Goal: Check status: Check status

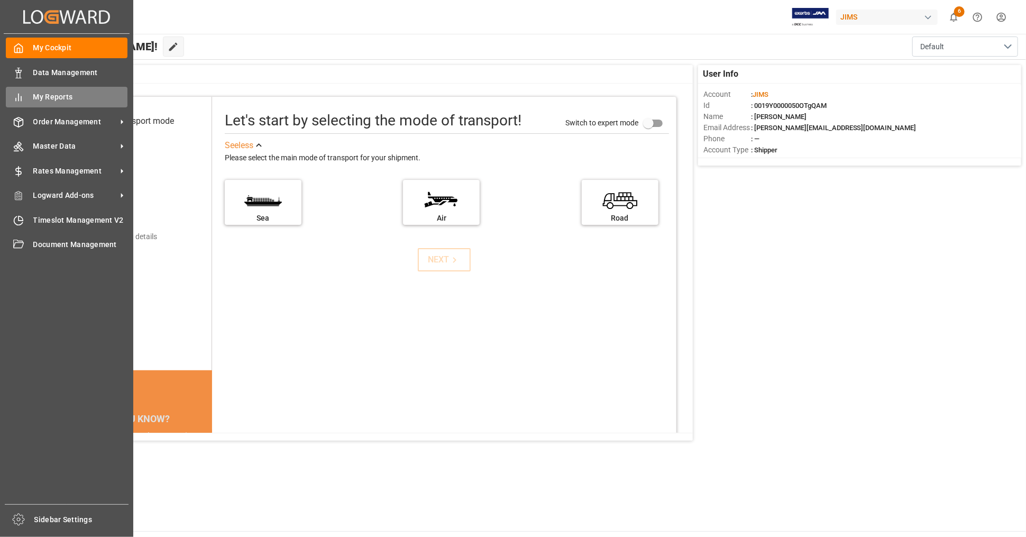
click at [94, 97] on span "My Reports" at bounding box center [80, 96] width 95 height 11
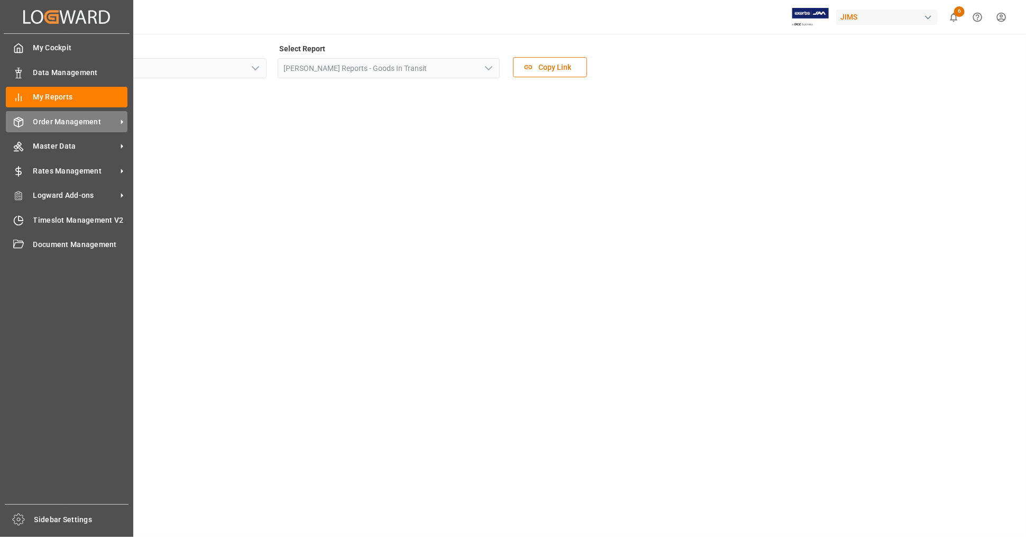
click at [86, 114] on div "Order Management Order Management" at bounding box center [67, 121] width 122 height 21
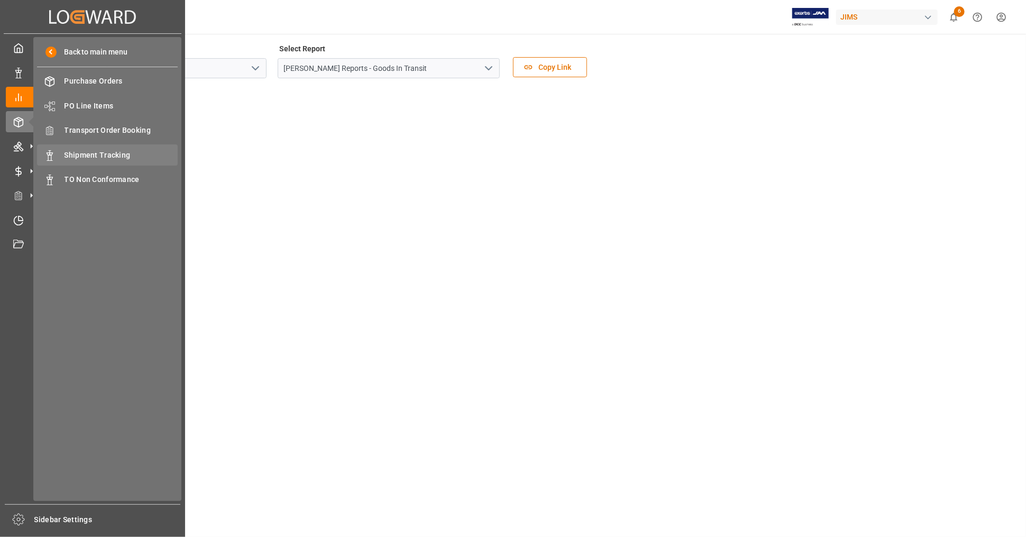
click at [125, 151] on span "Shipment Tracking" at bounding box center [122, 155] width 114 height 11
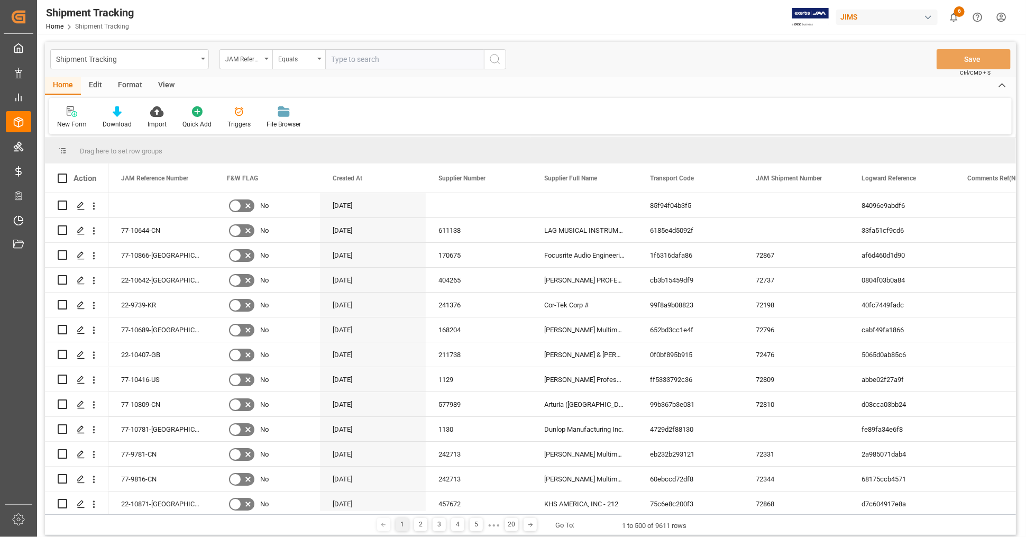
click at [371, 62] on input "text" at bounding box center [404, 59] width 159 height 20
type input "77-9389-[GEOGRAPHIC_DATA]"
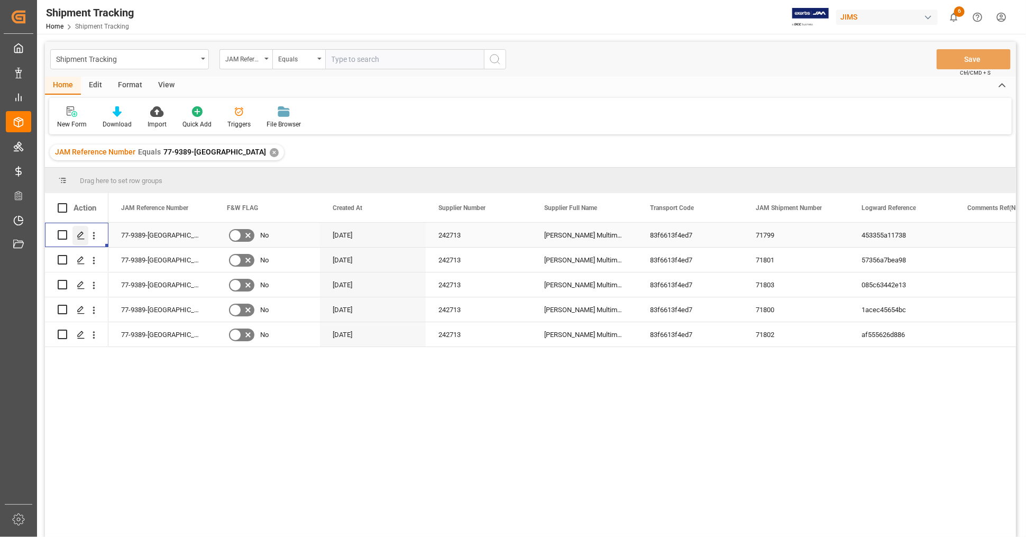
click at [79, 236] on polygon "Press SPACE to select this row." at bounding box center [80, 234] width 5 height 5
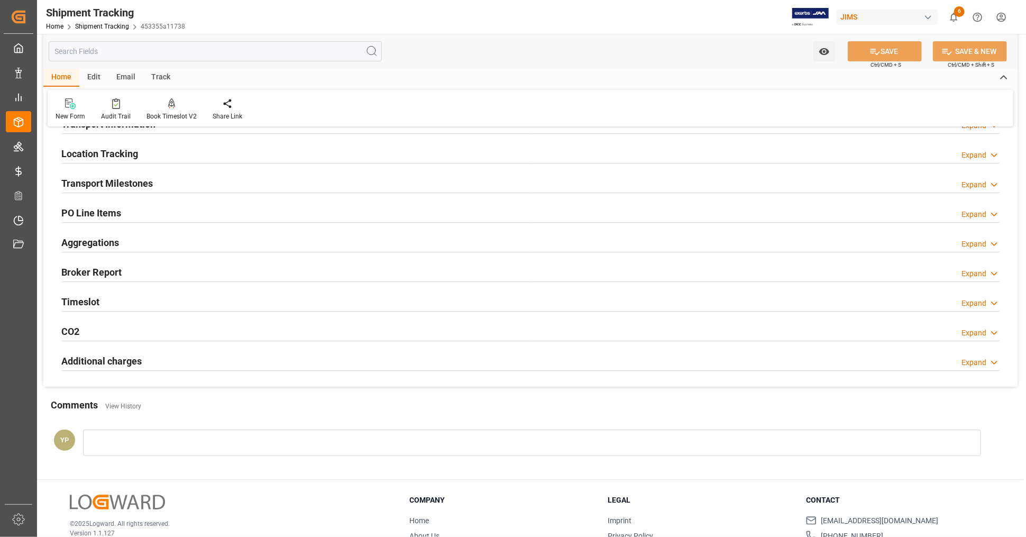
click at [130, 355] on h2 "Additional charges" at bounding box center [101, 361] width 80 height 14
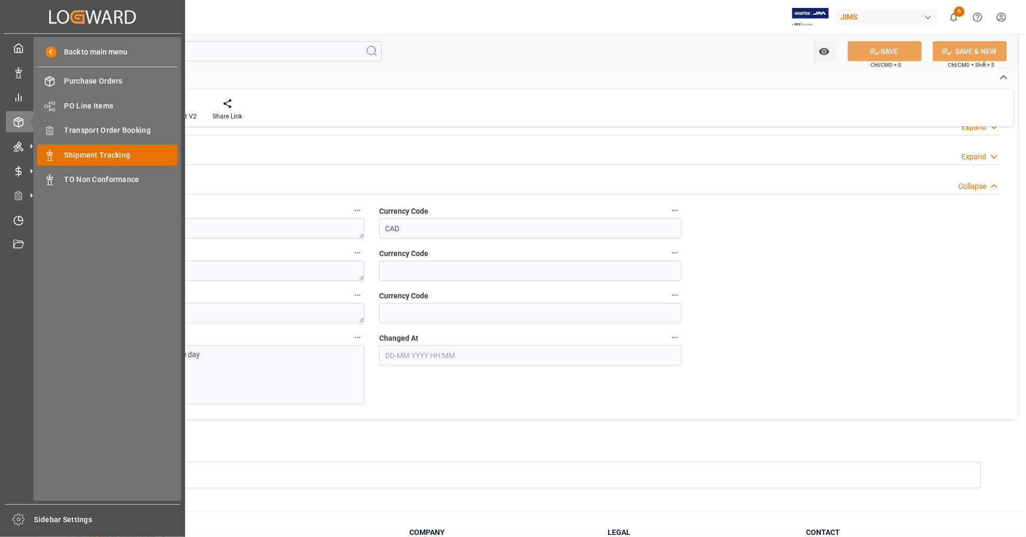
click at [88, 152] on span "Shipment Tracking" at bounding box center [122, 155] width 114 height 11
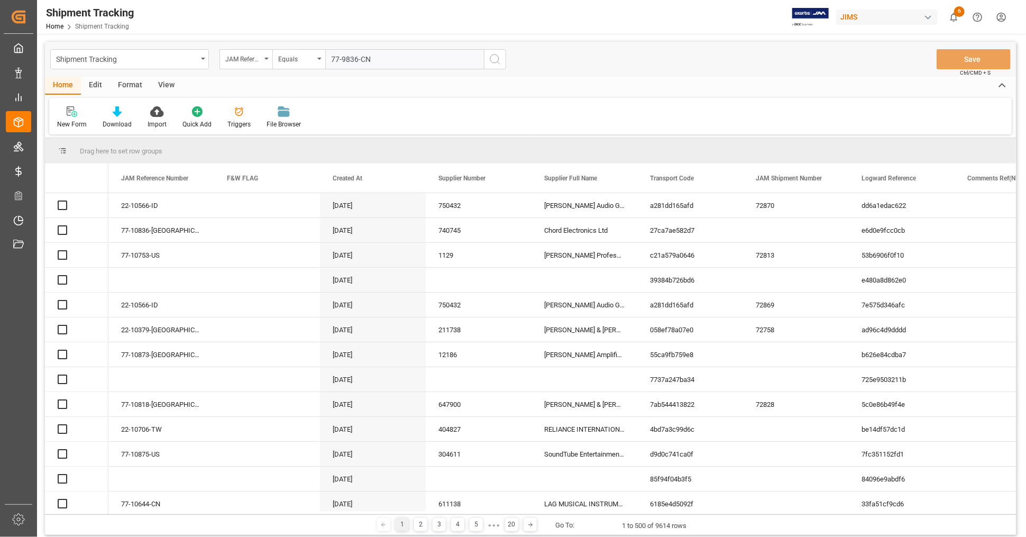
type input "77-9836-CN"
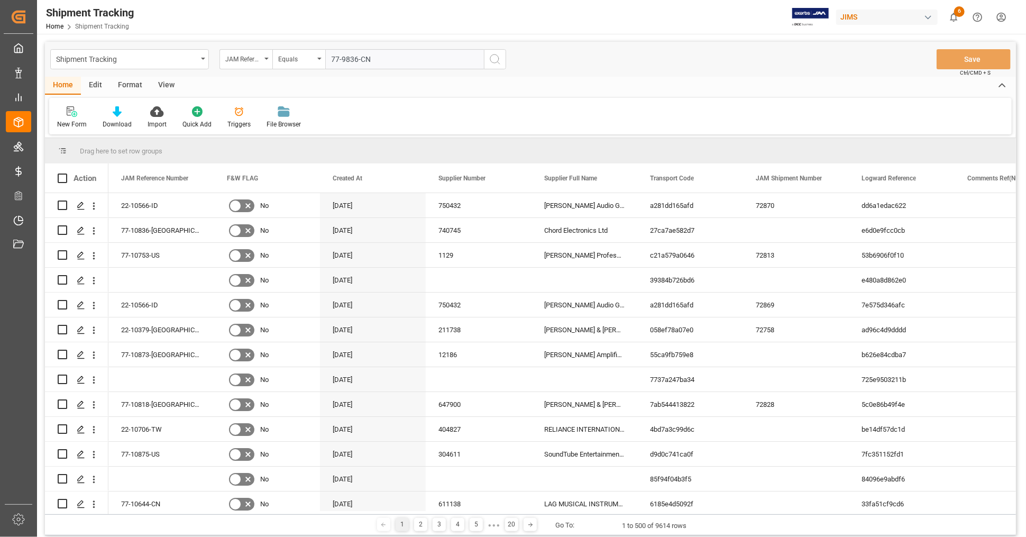
click at [494, 62] on icon "search button" at bounding box center [495, 59] width 13 height 13
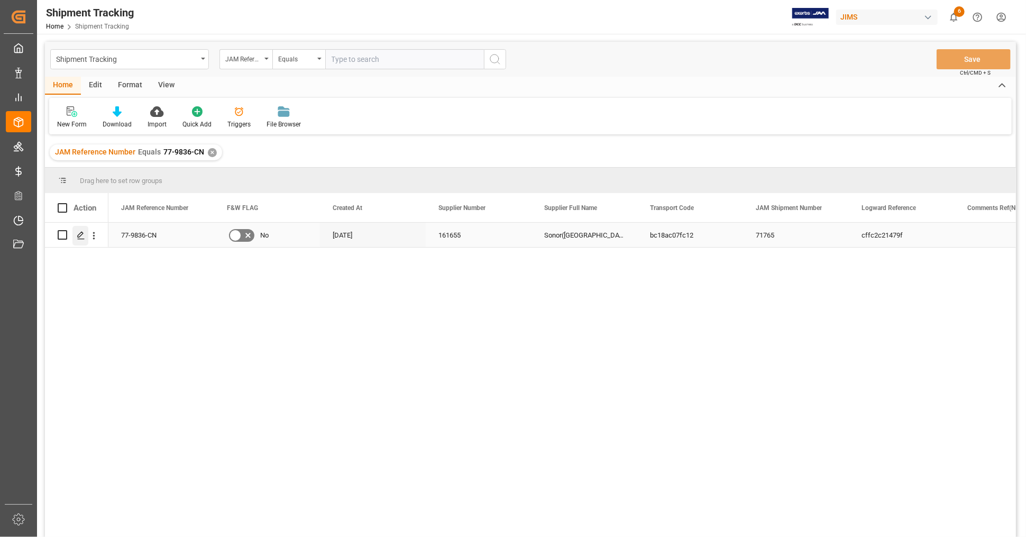
click at [82, 233] on polygon "Press SPACE to select this row." at bounding box center [80, 234] width 5 height 5
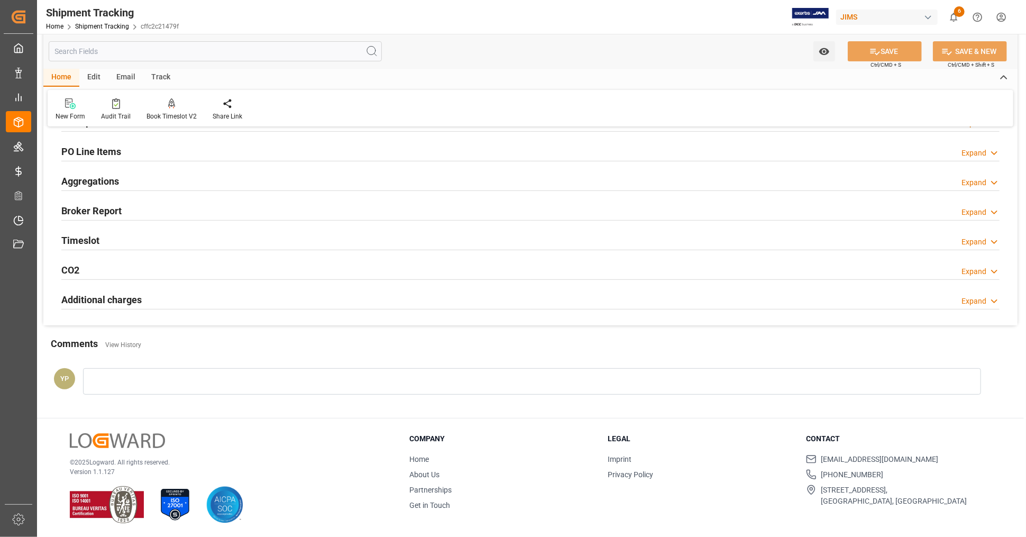
scroll to position [179, 0]
click at [107, 292] on h2 "Additional charges" at bounding box center [101, 299] width 80 height 14
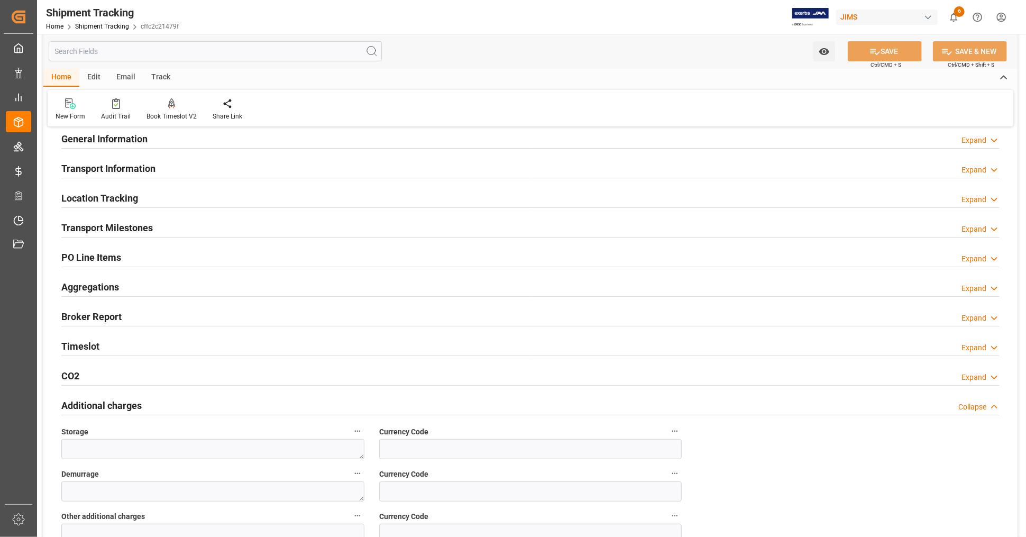
scroll to position [0, 0]
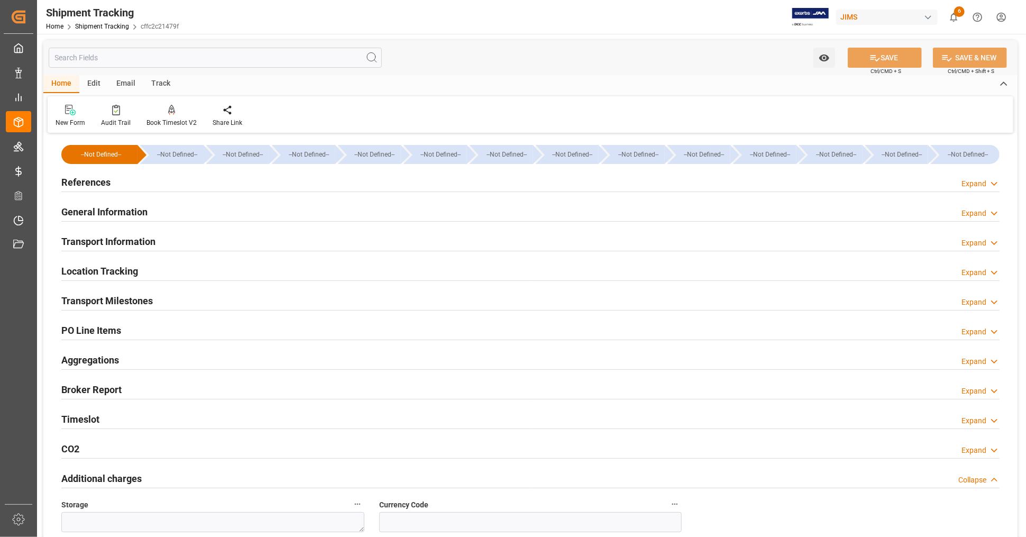
click at [167, 180] on div "References Expand" at bounding box center [530, 181] width 938 height 20
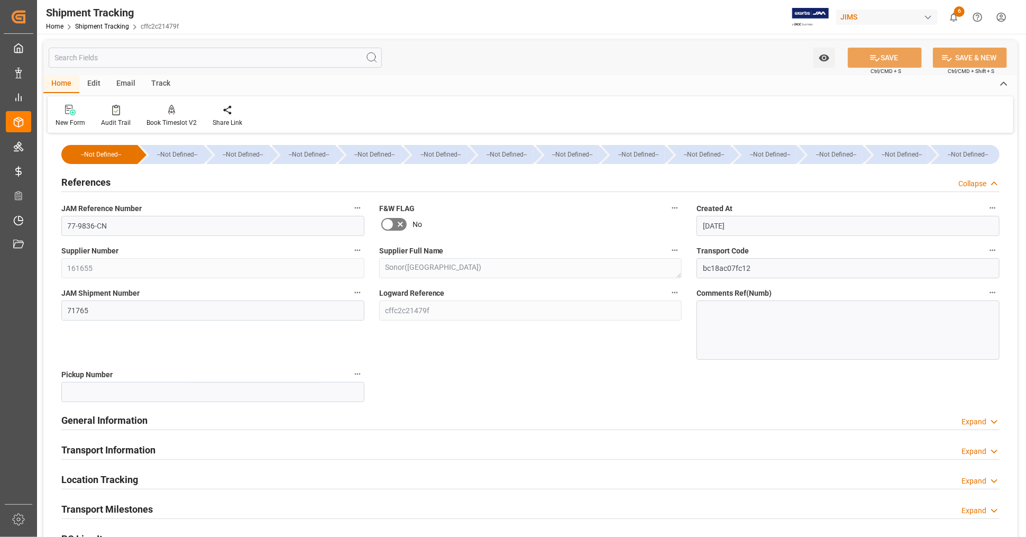
click at [137, 181] on div "References Collapse" at bounding box center [530, 181] width 938 height 20
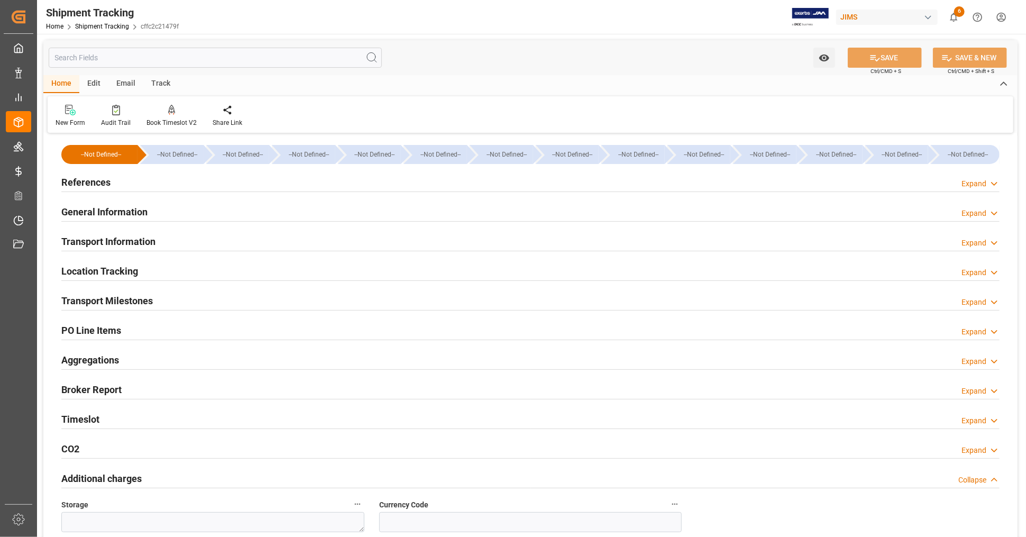
click at [126, 211] on h2 "General Information" at bounding box center [104, 212] width 86 height 14
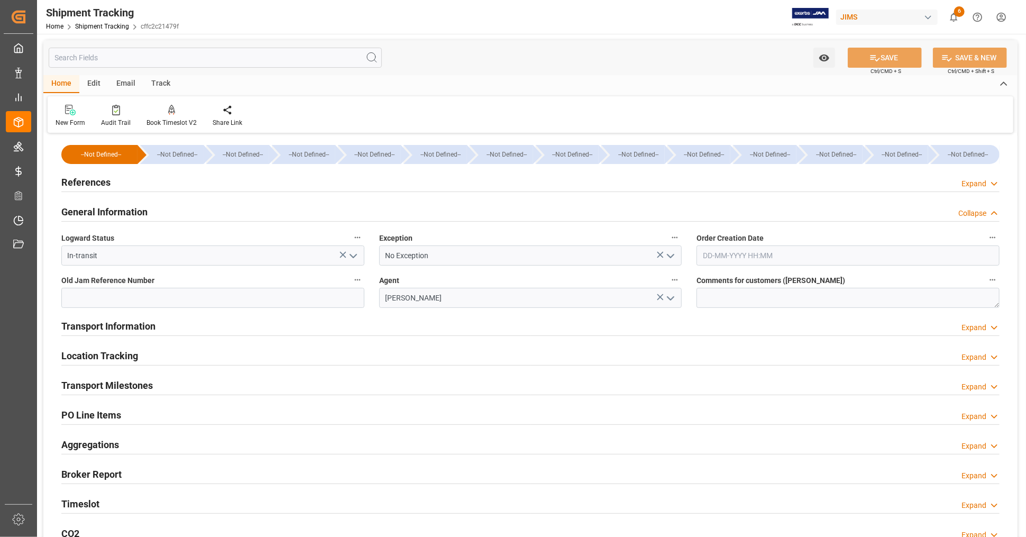
click at [126, 211] on h2 "General Information" at bounding box center [104, 212] width 86 height 14
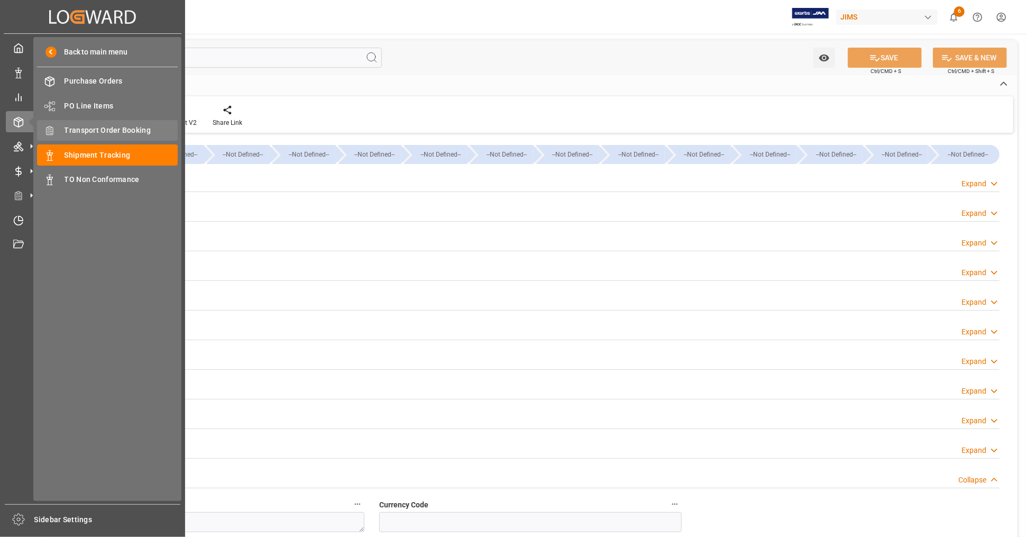
click at [130, 128] on span "Transport Order Booking" at bounding box center [122, 130] width 114 height 11
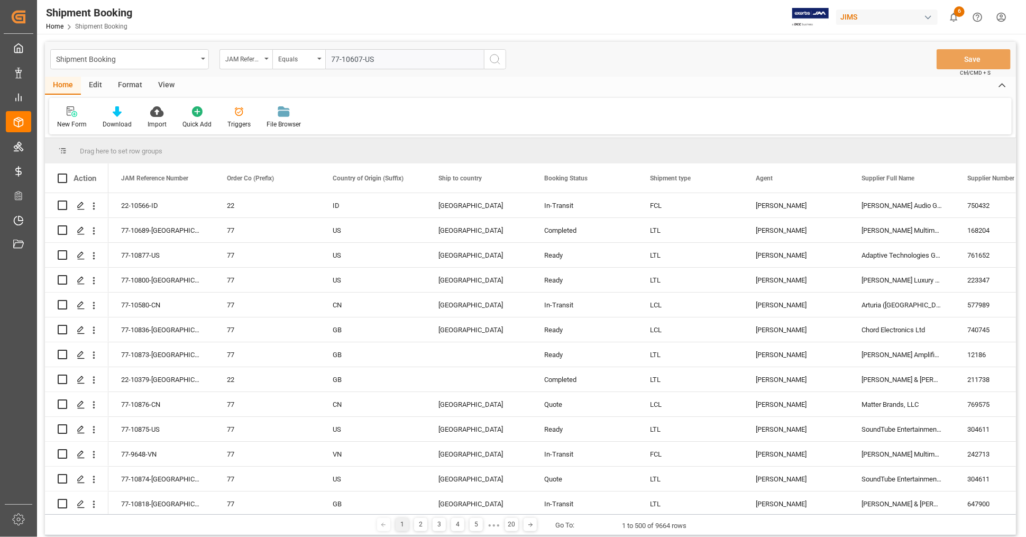
type input "77-10607-US"
click at [492, 60] on icon "search button" at bounding box center [495, 59] width 13 height 13
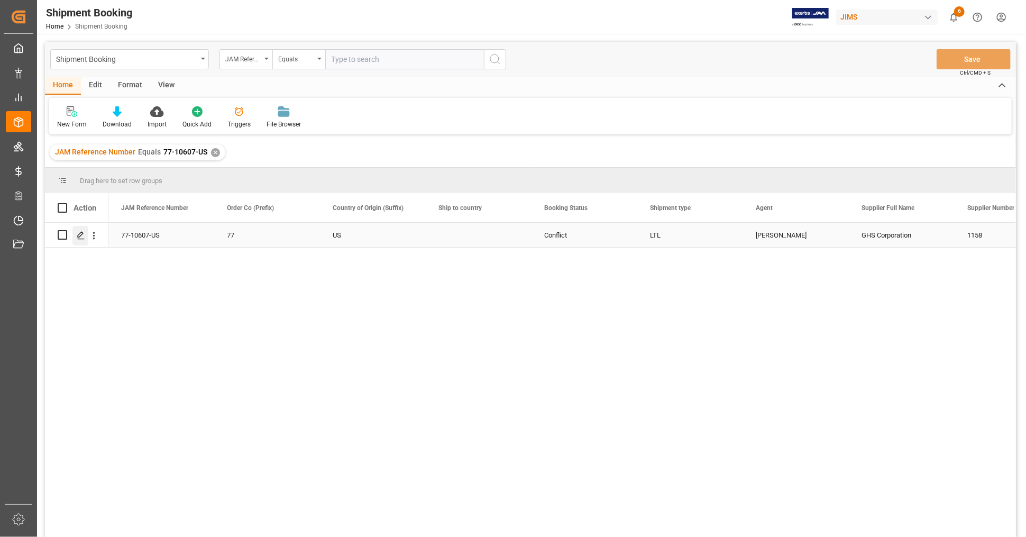
click at [79, 235] on icon "Press SPACE to select this row." at bounding box center [81, 235] width 8 height 8
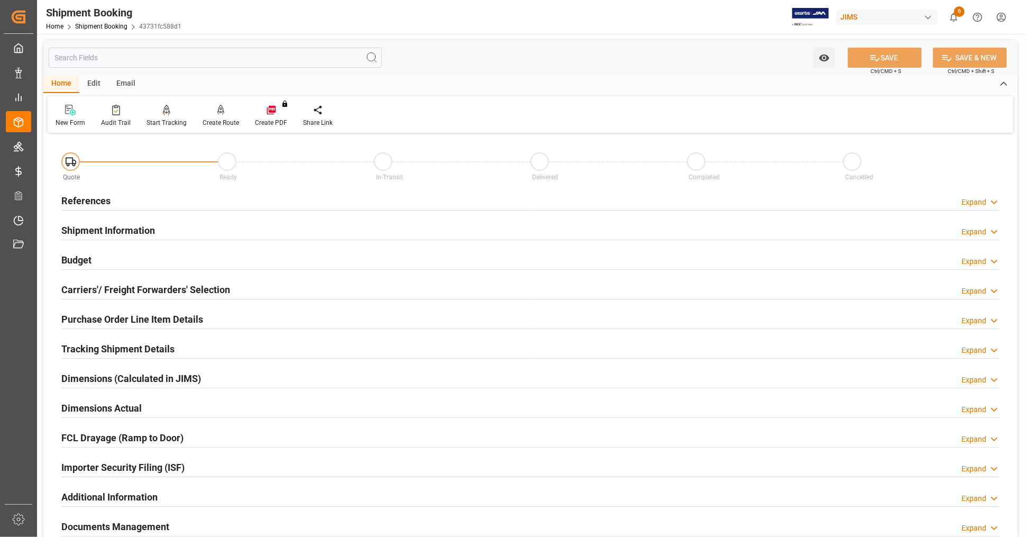
click at [132, 255] on div "Budget Expand" at bounding box center [530, 259] width 938 height 20
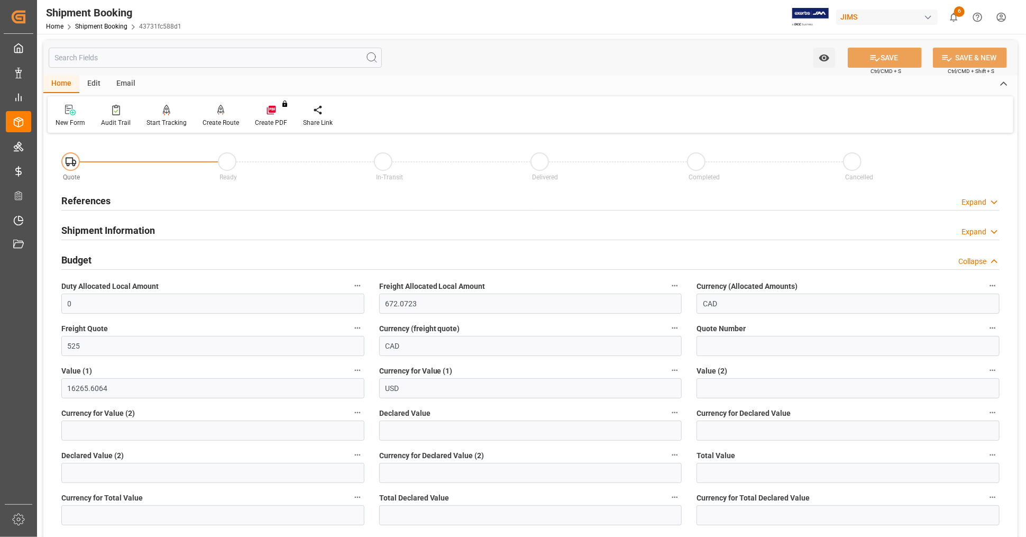
click at [132, 255] on div "Budget Collapse" at bounding box center [530, 259] width 938 height 20
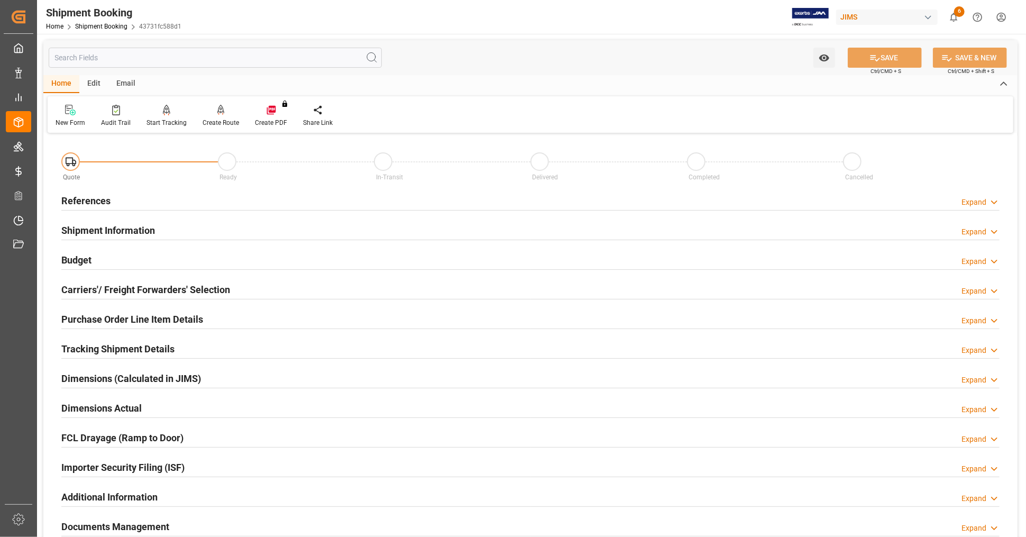
click at [95, 82] on div "Edit" at bounding box center [93, 84] width 29 height 18
click at [125, 80] on div "Email" at bounding box center [125, 84] width 35 height 18
click at [91, 85] on div "Edit" at bounding box center [93, 84] width 29 height 18
click at [63, 108] on icon at bounding box center [66, 110] width 11 height 11
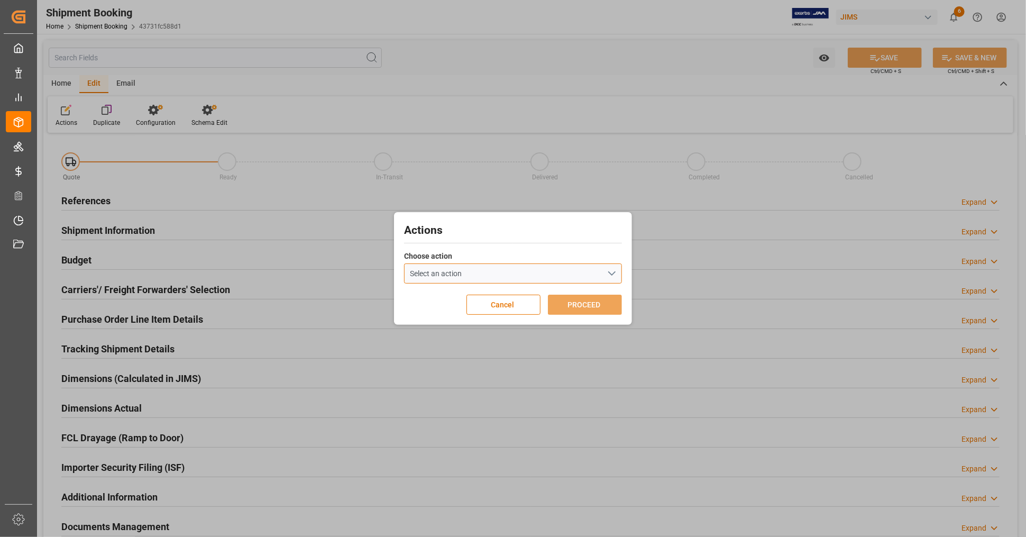
click at [482, 272] on button "Select an action" at bounding box center [513, 273] width 218 height 20
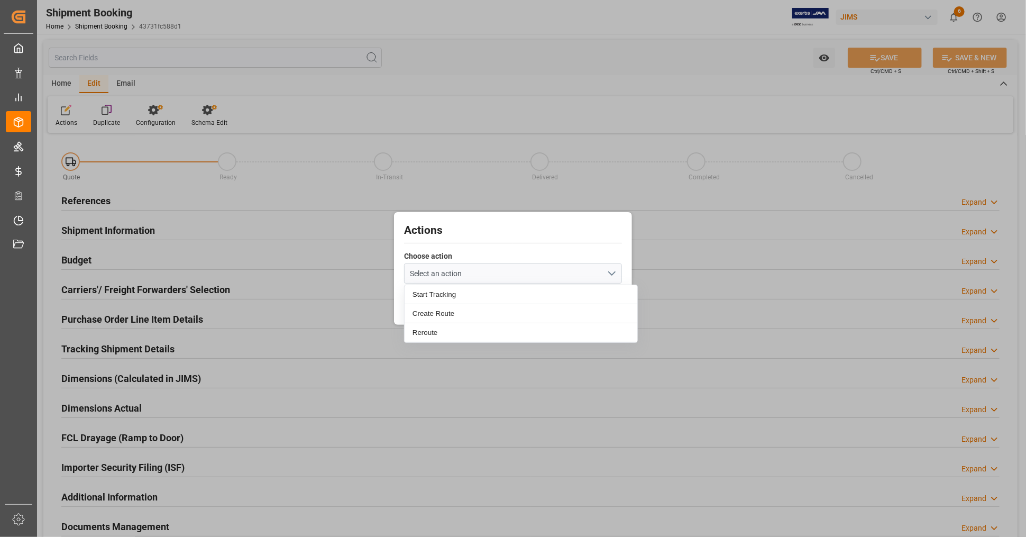
click at [492, 231] on h2 "Actions" at bounding box center [513, 230] width 218 height 17
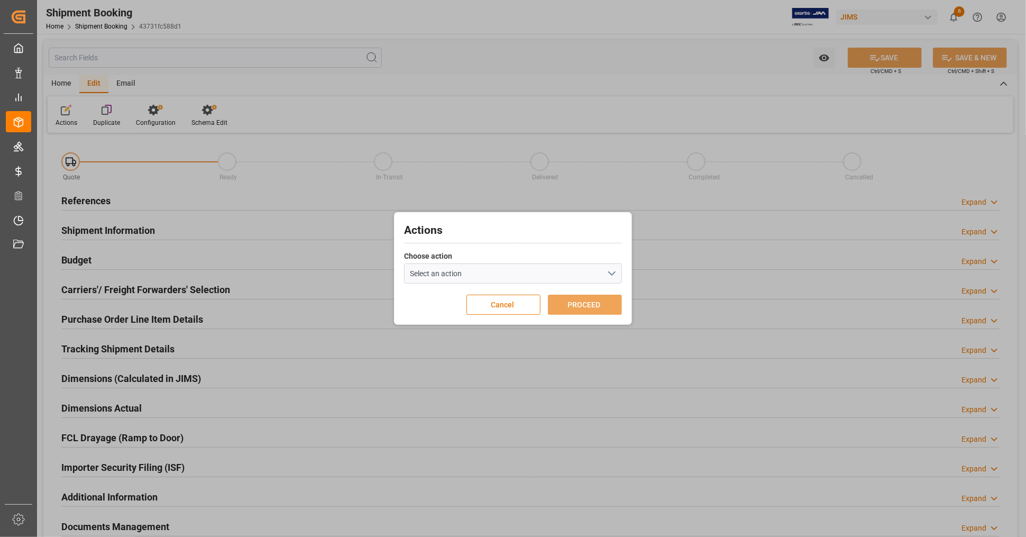
click at [500, 303] on button "Cancel" at bounding box center [503, 305] width 74 height 20
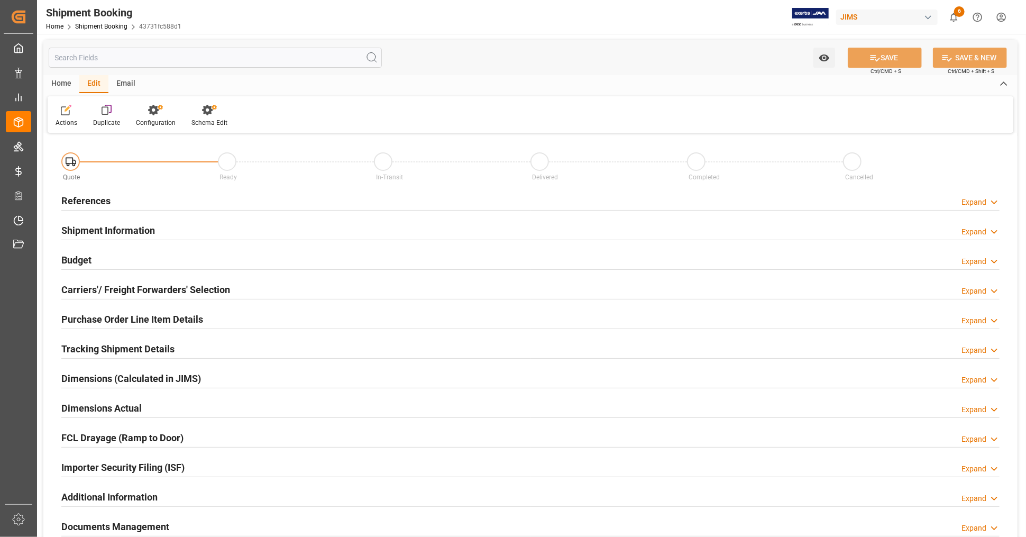
click at [62, 85] on div "Home" at bounding box center [61, 84] width 36 height 18
click at [112, 115] on div "Audit Trail" at bounding box center [115, 115] width 45 height 23
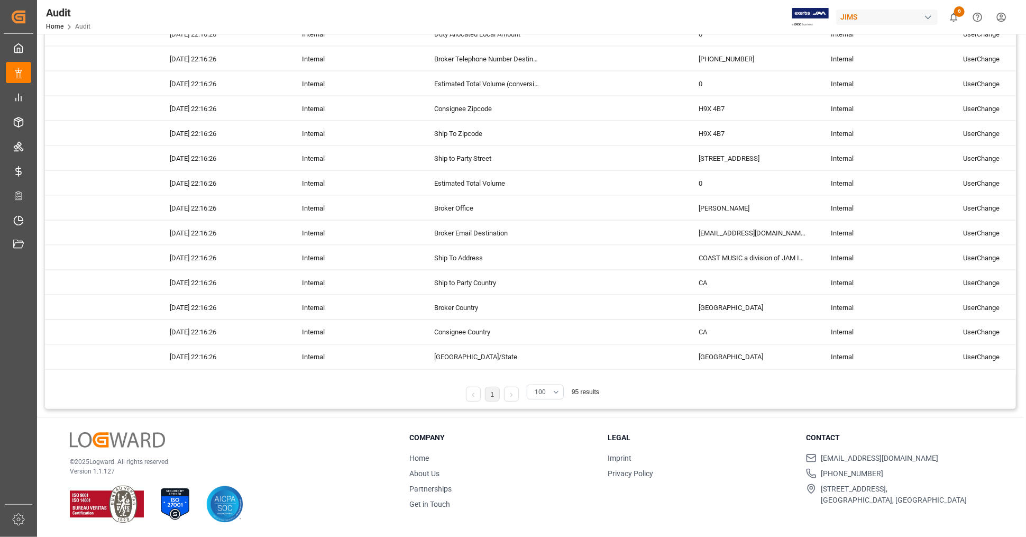
scroll to position [896, 0]
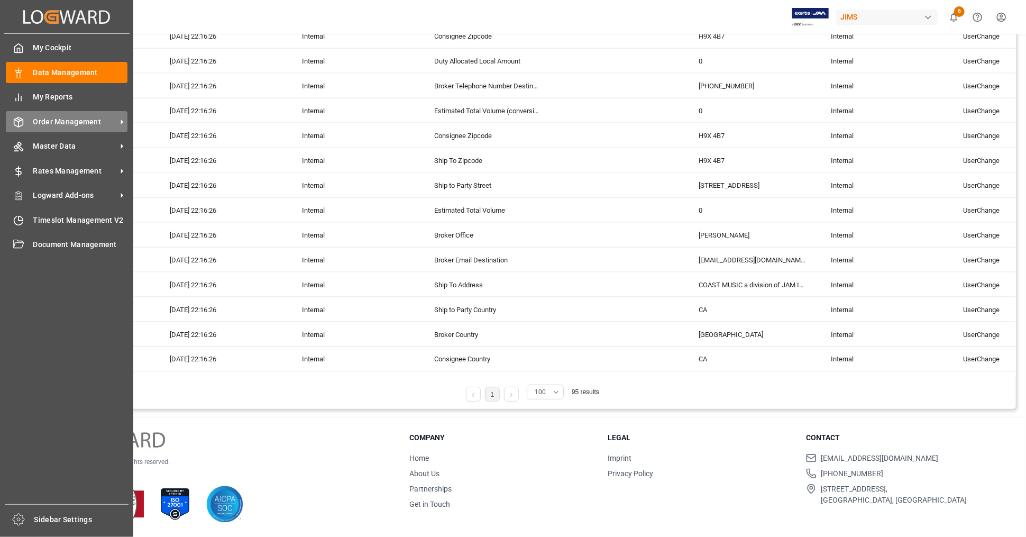
click at [58, 120] on span "Order Management" at bounding box center [75, 121] width 84 height 11
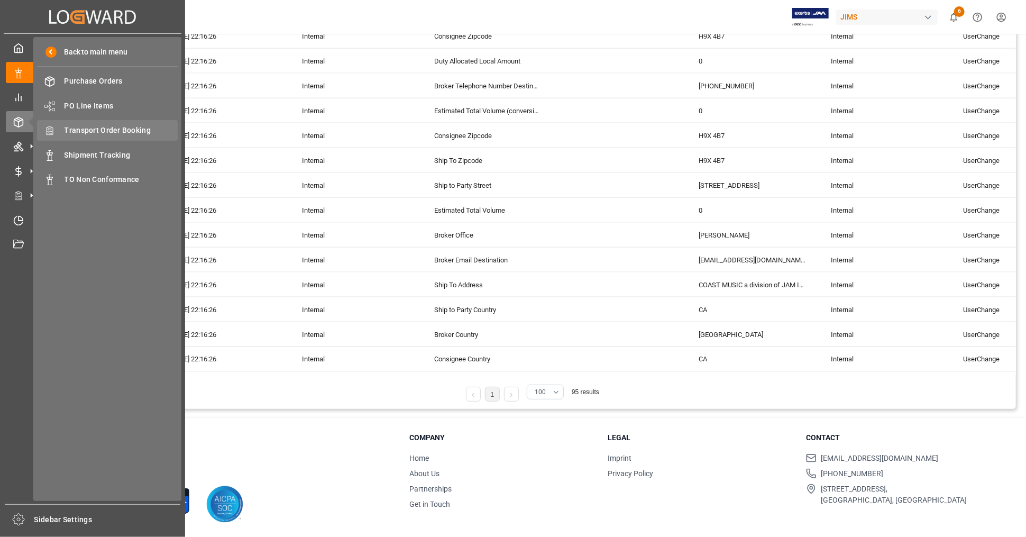
click at [120, 131] on span "Transport Order Booking" at bounding box center [122, 130] width 114 height 11
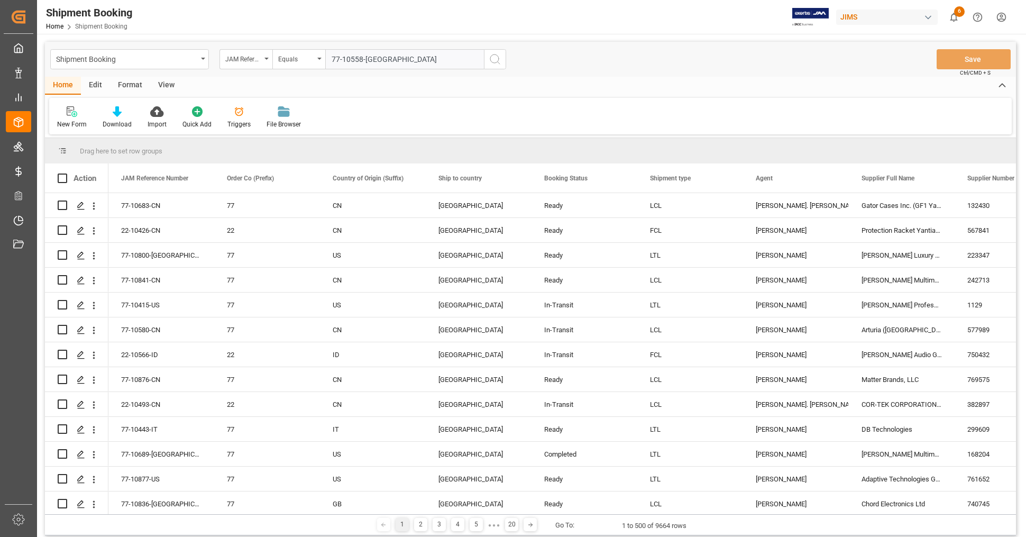
click at [492, 59] on icon "search button" at bounding box center [495, 59] width 13 height 13
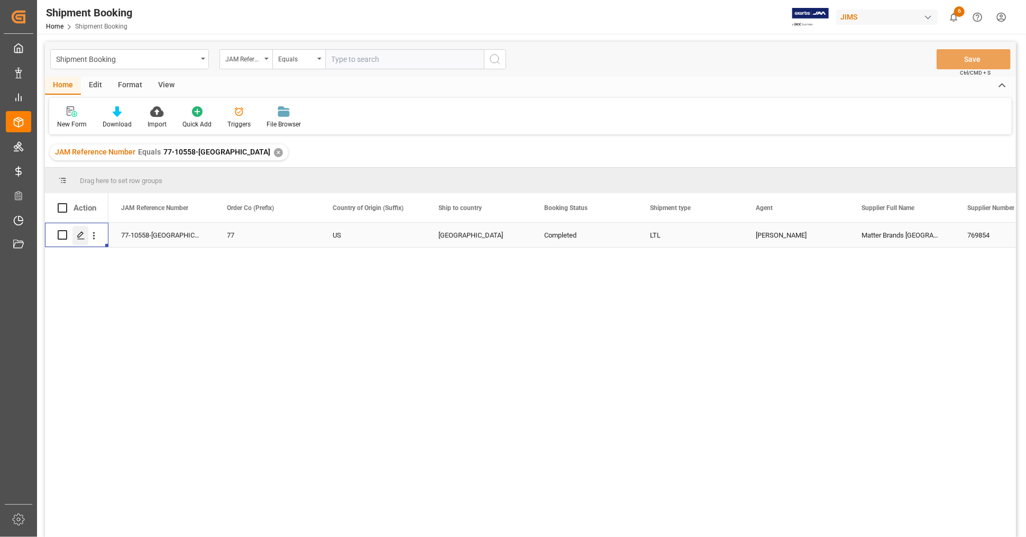
click at [82, 236] on icon "Press SPACE to select this row." at bounding box center [81, 235] width 8 height 8
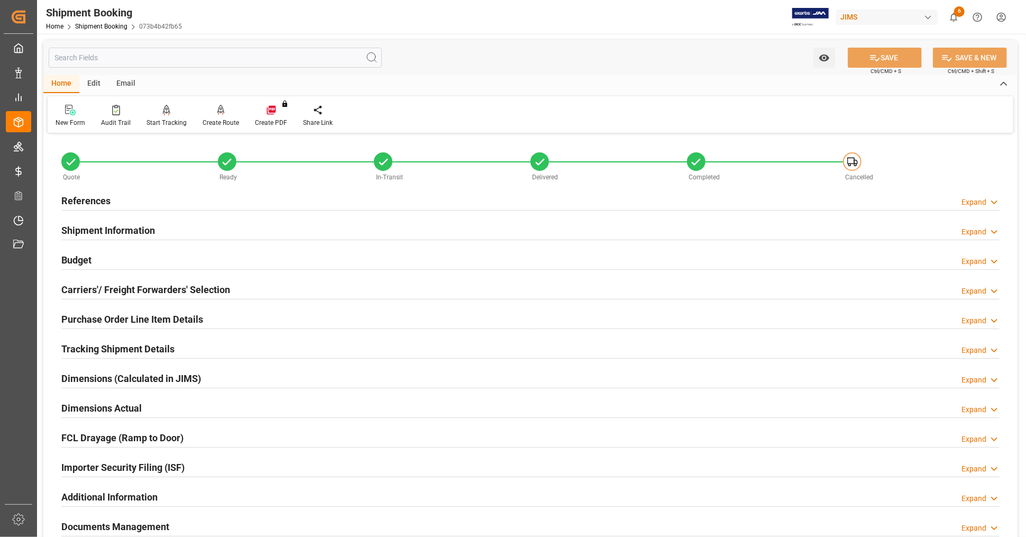
click at [136, 259] on div "Budget Expand" at bounding box center [530, 259] width 938 height 20
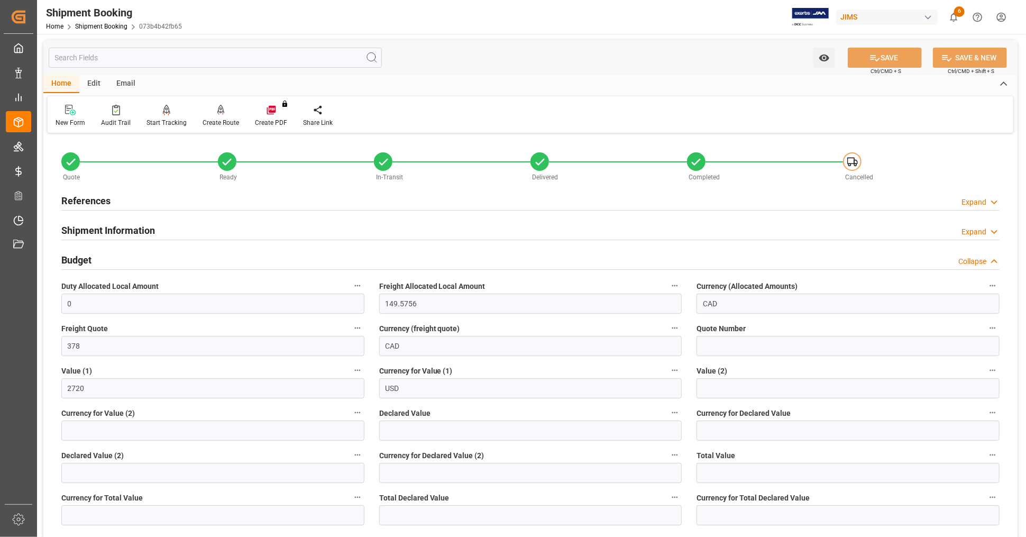
click at [136, 259] on div "Budget Collapse" at bounding box center [530, 259] width 938 height 20
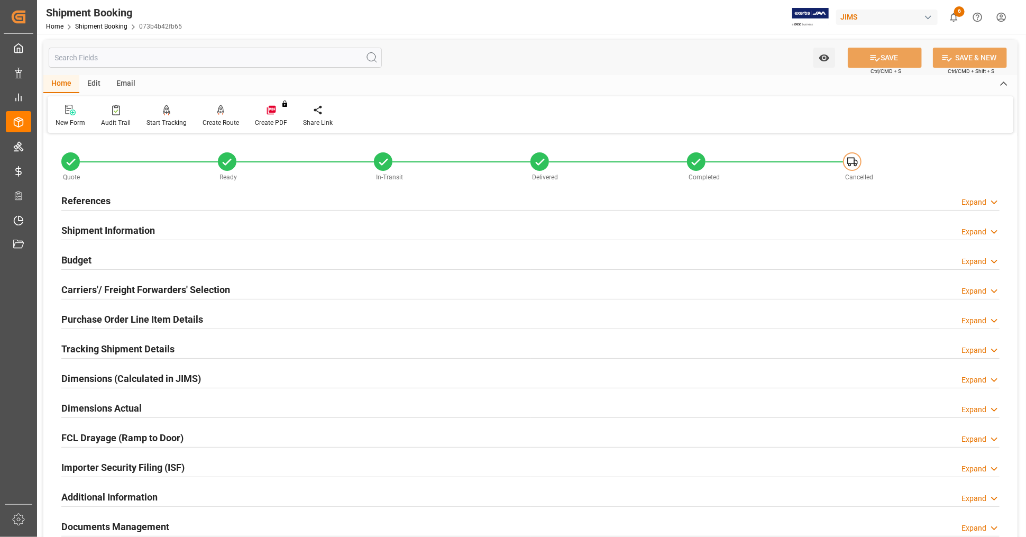
click at [136, 259] on div "Budget Expand" at bounding box center [530, 259] width 938 height 20
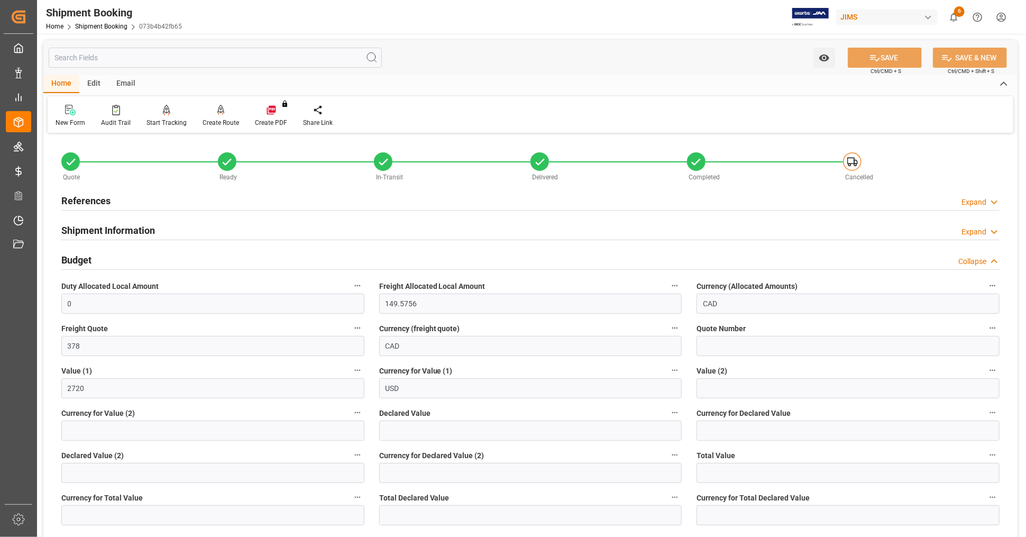
click at [136, 259] on div "Budget Collapse" at bounding box center [530, 259] width 938 height 20
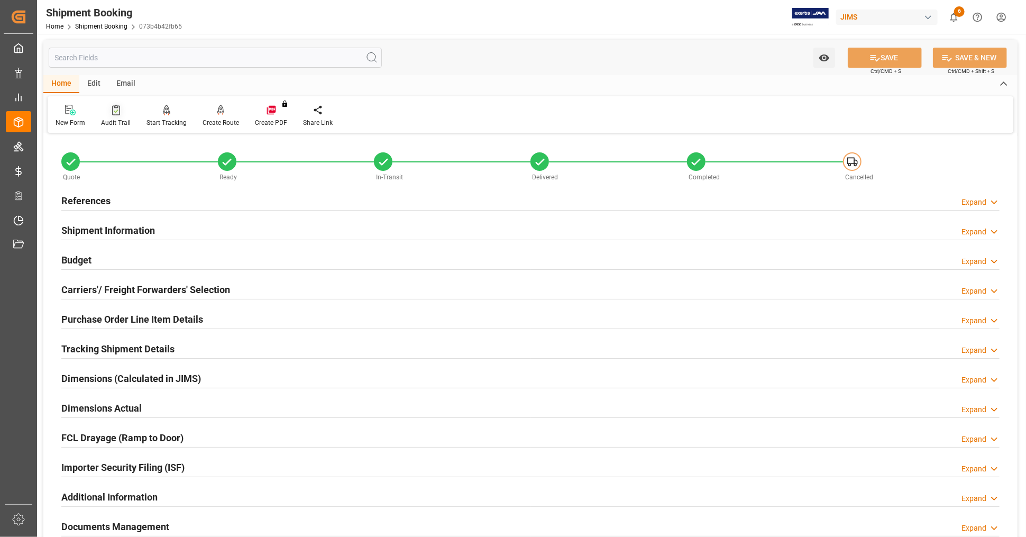
click at [115, 109] on icon at bounding box center [116, 110] width 8 height 11
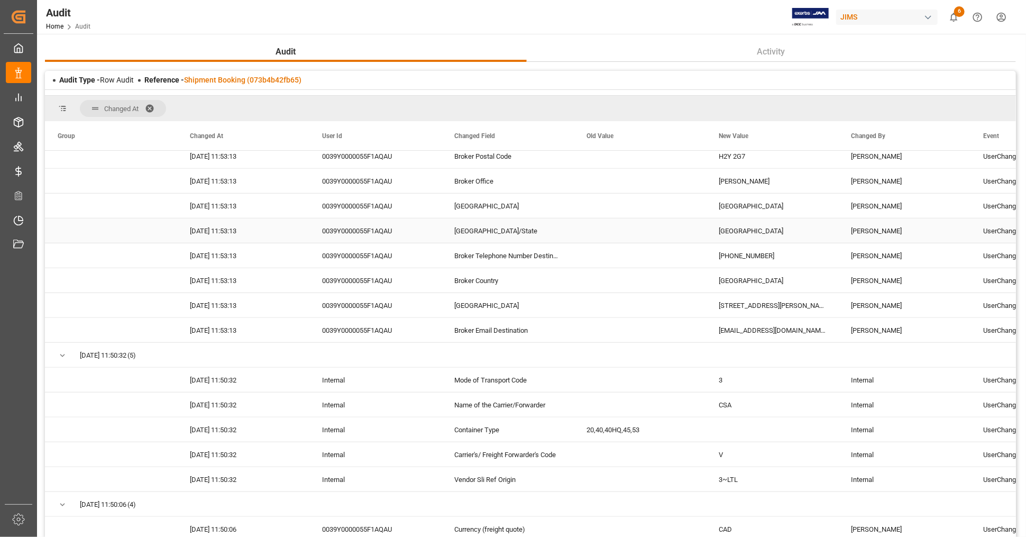
scroll to position [760, 0]
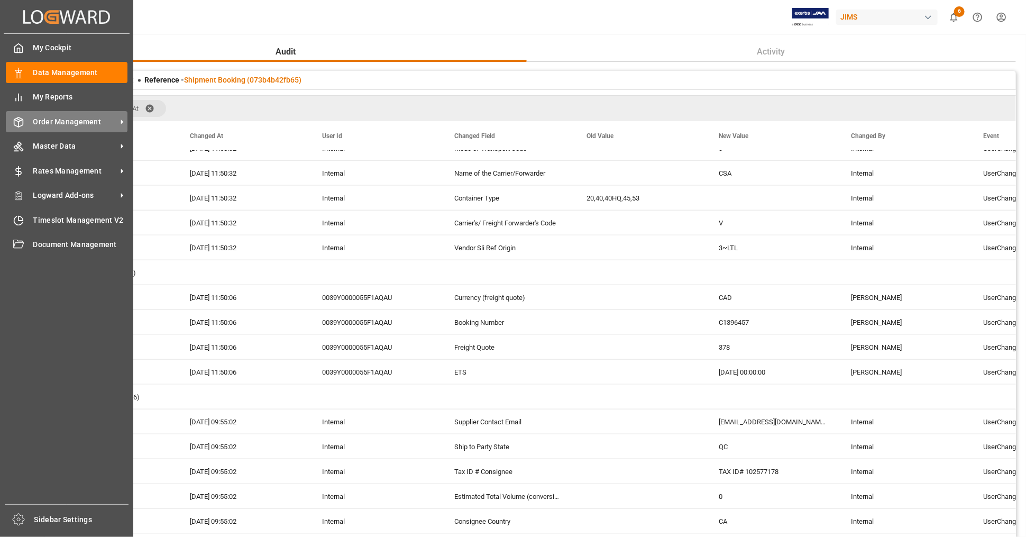
click at [72, 121] on span "Order Management" at bounding box center [75, 121] width 84 height 11
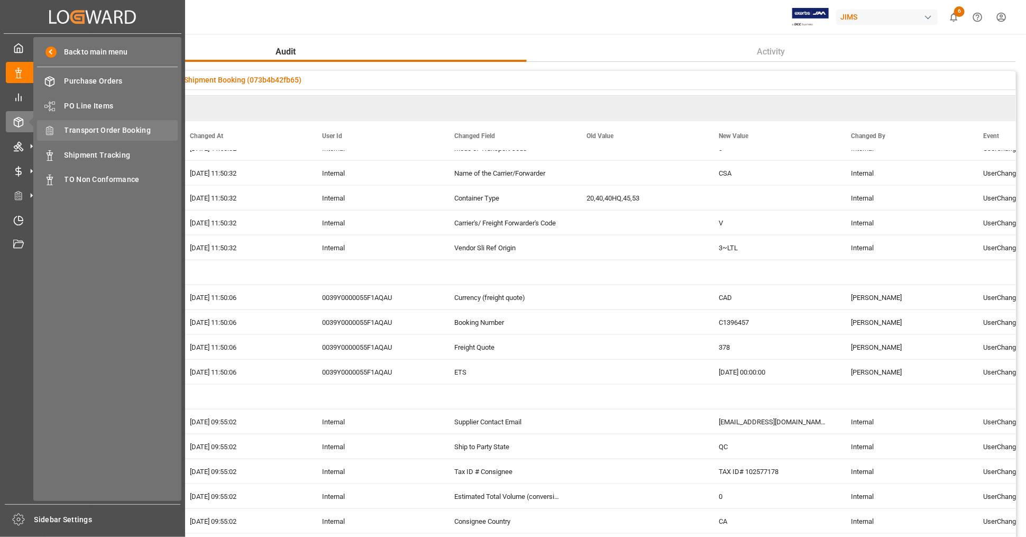
click at [131, 126] on span "Transport Order Booking" at bounding box center [122, 130] width 114 height 11
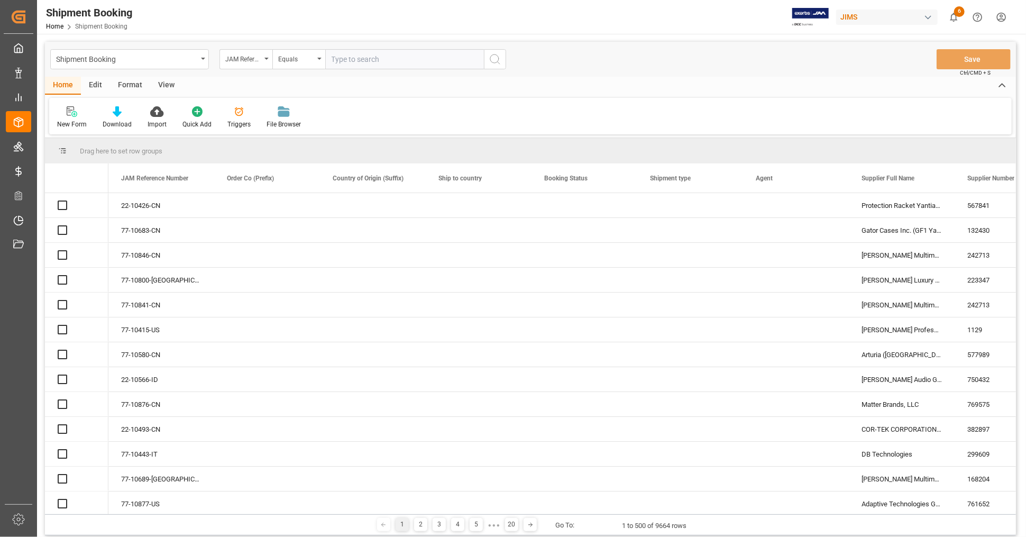
click at [370, 60] on input "text" at bounding box center [404, 59] width 159 height 20
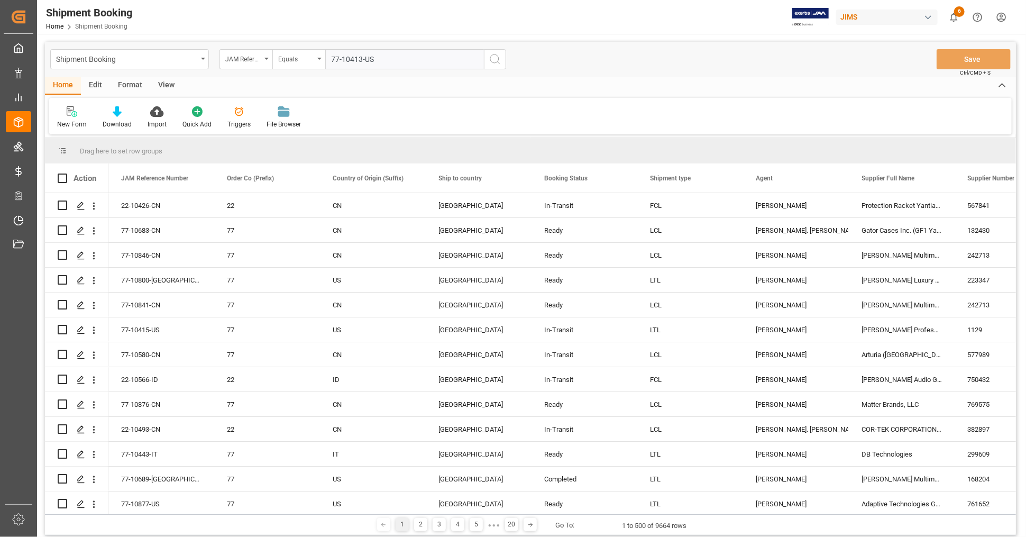
type input "77-10413-US"
click at [500, 57] on icon "search button" at bounding box center [495, 59] width 13 height 13
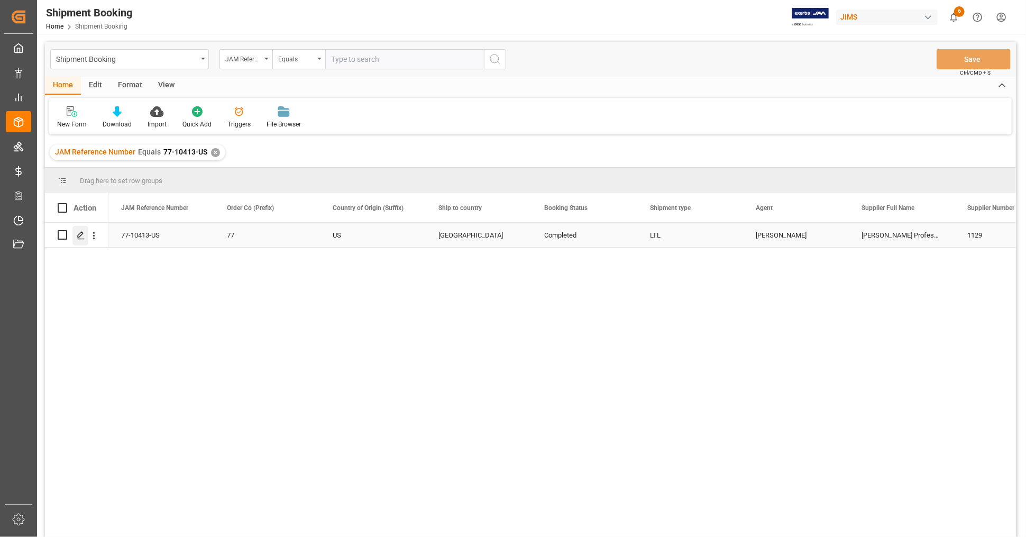
click at [84, 234] on icon "Press SPACE to select this row." at bounding box center [81, 235] width 8 height 8
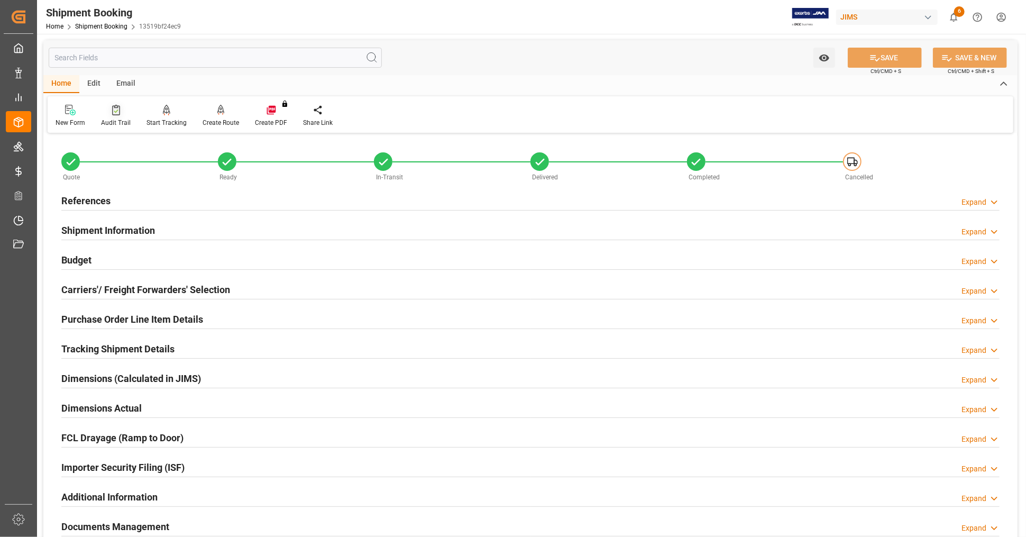
click at [114, 113] on icon at bounding box center [116, 110] width 8 height 11
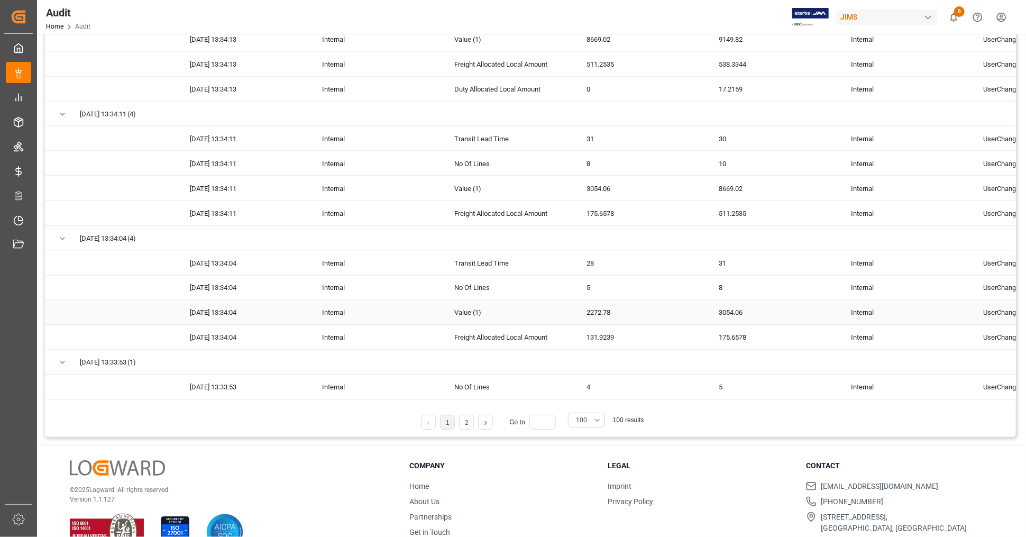
scroll to position [176, 0]
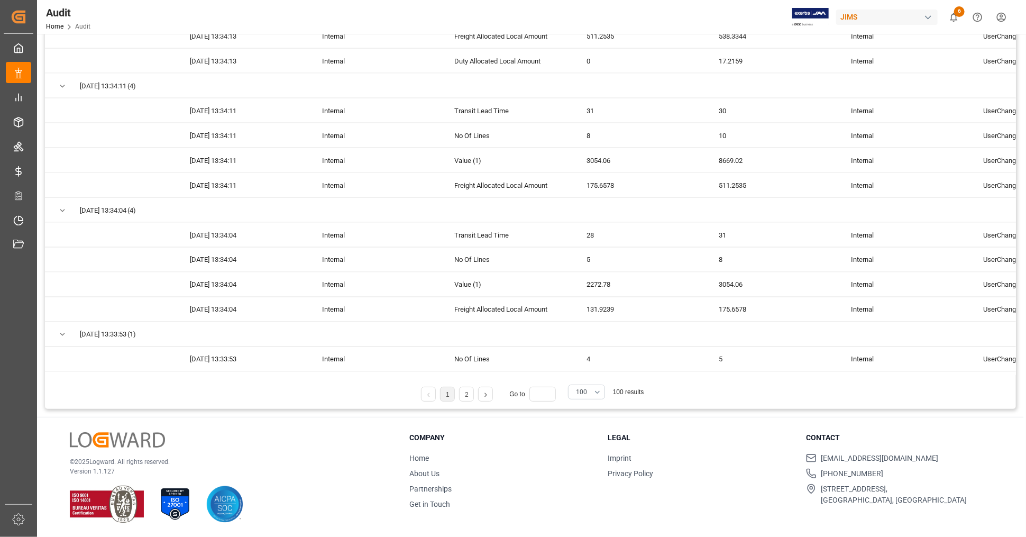
click at [487, 394] on link at bounding box center [486, 394] width 14 height 15
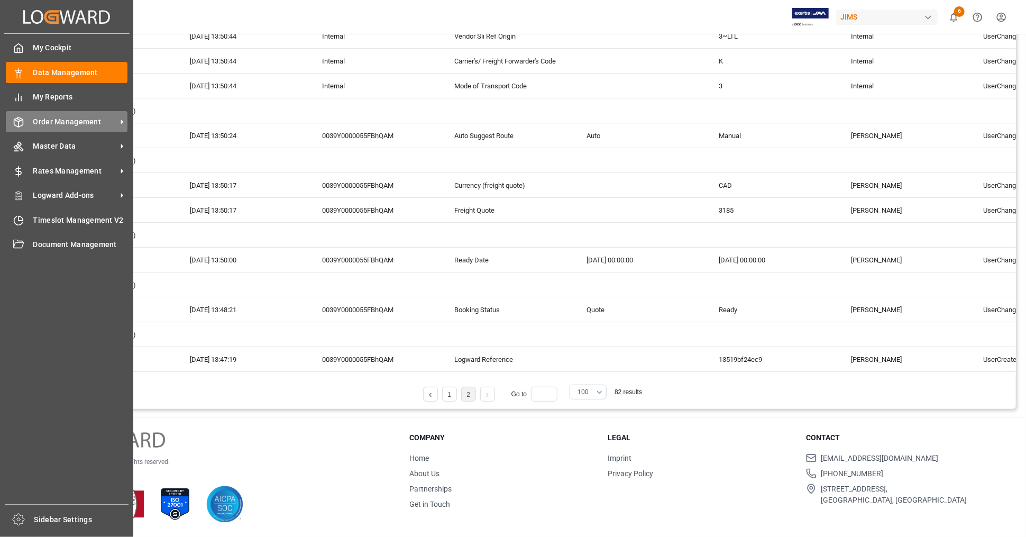
click at [80, 121] on span "Order Management" at bounding box center [75, 121] width 84 height 11
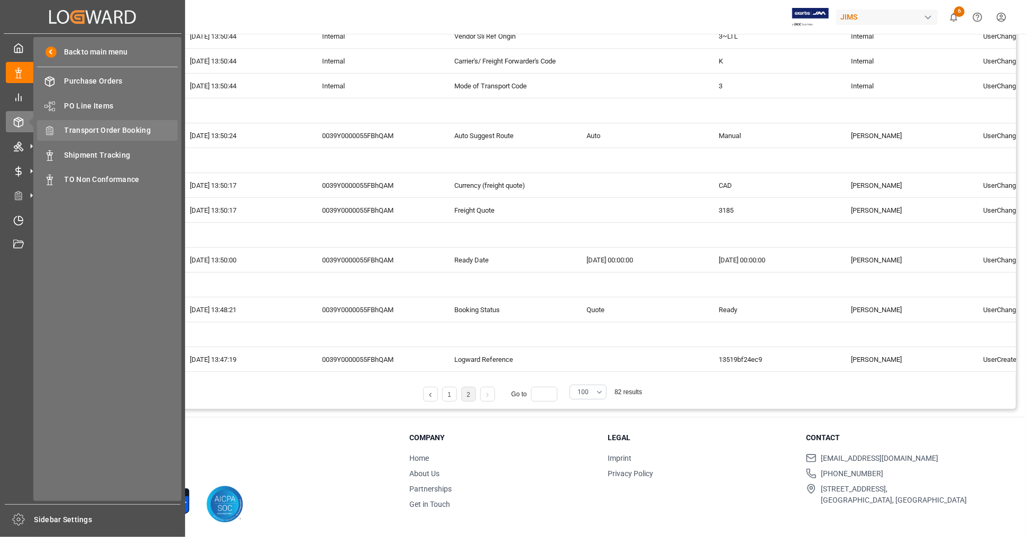
click at [113, 130] on span "Transport Order Booking" at bounding box center [122, 130] width 114 height 11
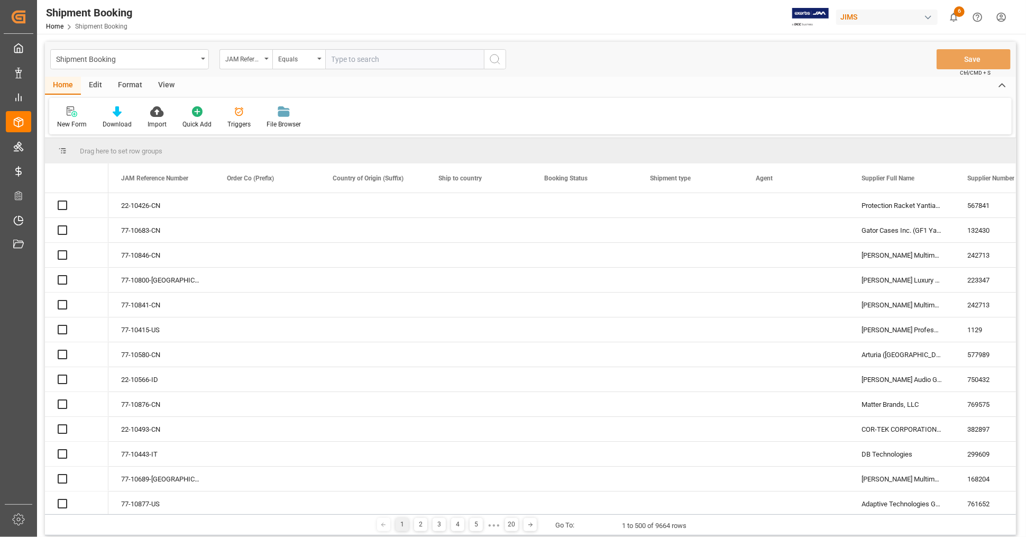
click at [351, 56] on input "text" at bounding box center [404, 59] width 159 height 20
paste input "77-10523-US"
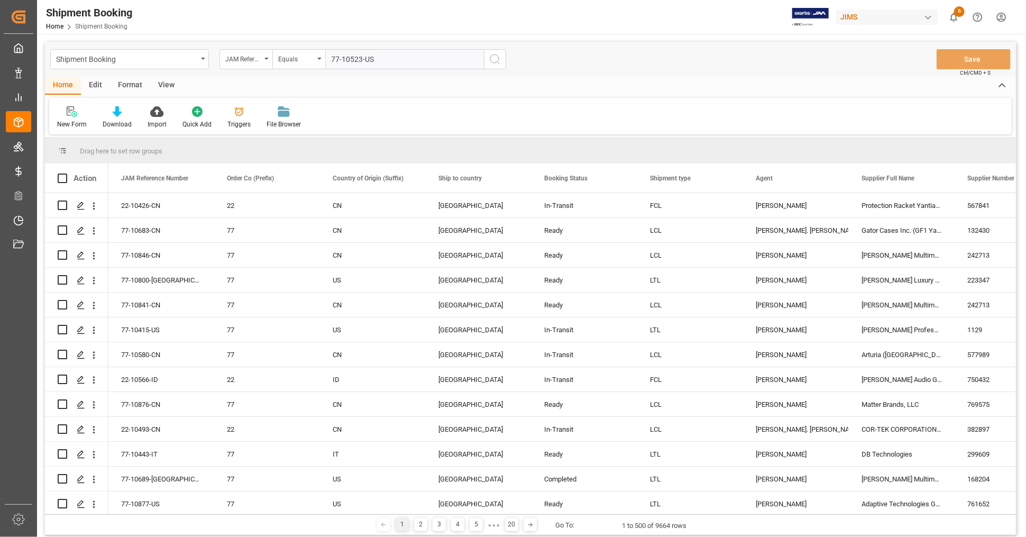
type input "77-10523-US"
click at [496, 59] on icon "search button" at bounding box center [495, 59] width 13 height 13
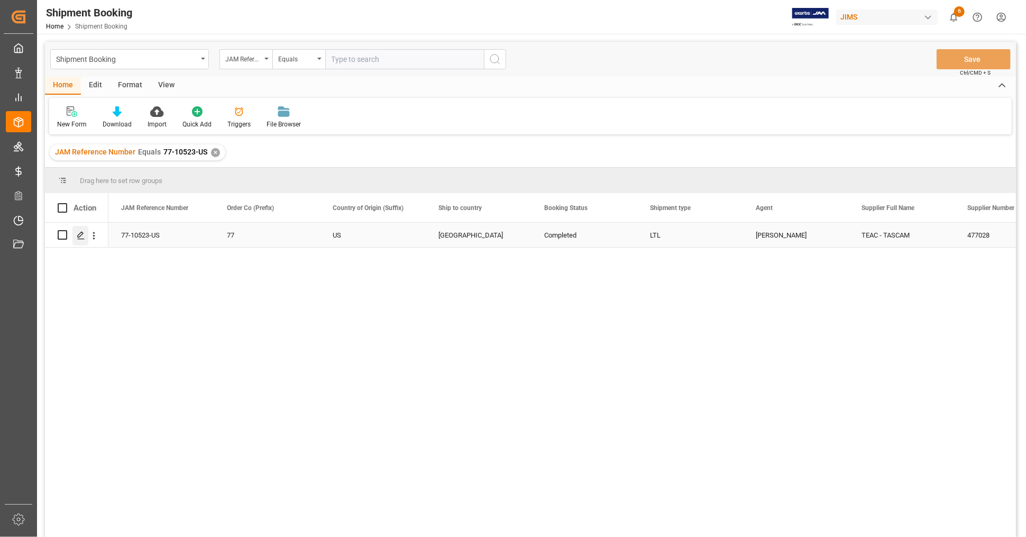
click at [81, 237] on icon "Press SPACE to select this row." at bounding box center [81, 235] width 8 height 8
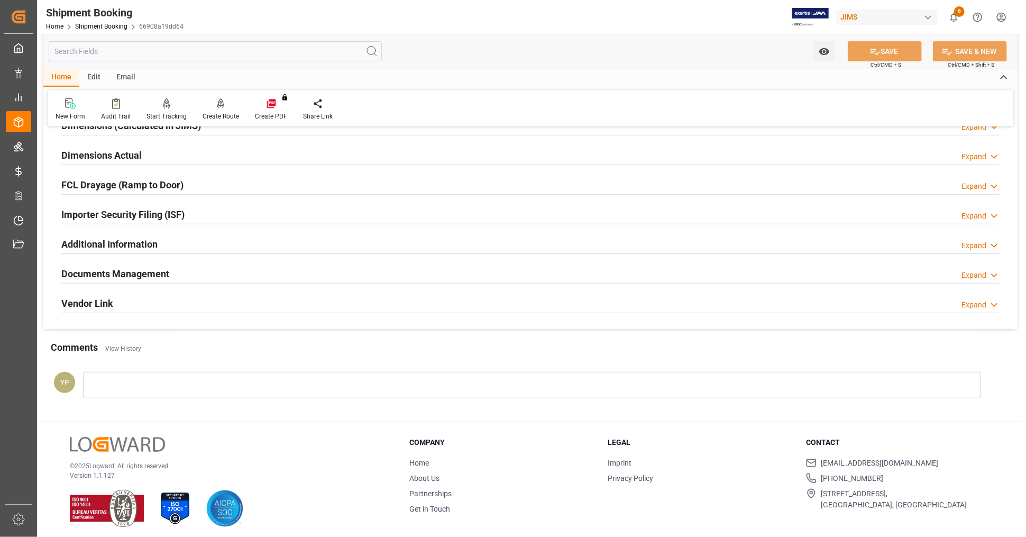
scroll to position [256, 0]
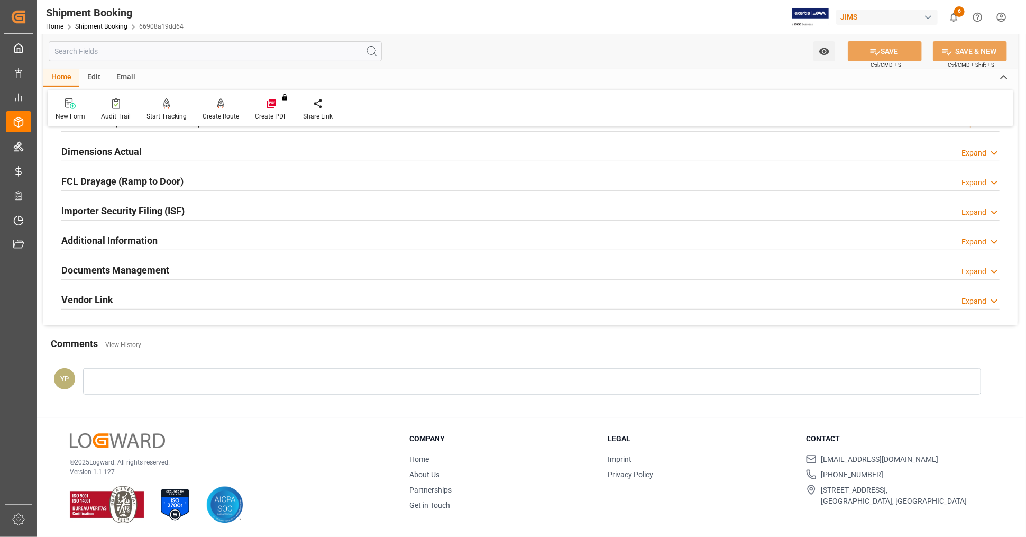
click at [133, 271] on h2 "Documents Management" at bounding box center [115, 270] width 108 height 14
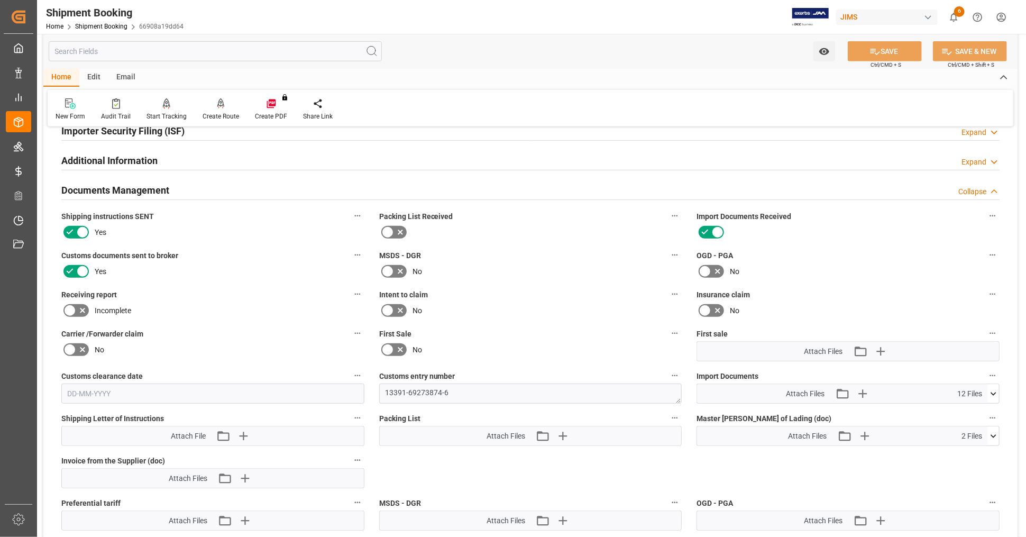
scroll to position [22, 0]
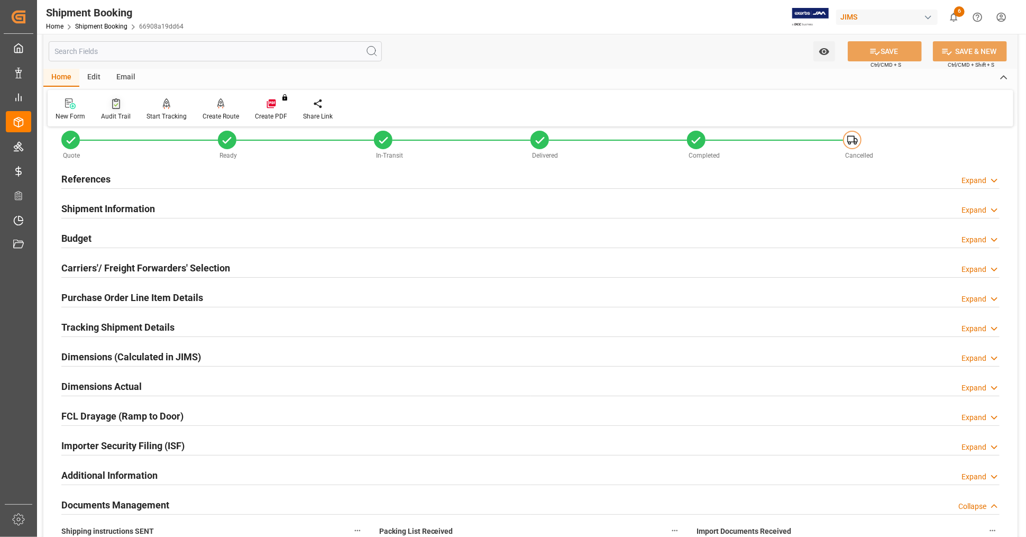
click at [118, 114] on div "Audit Trail" at bounding box center [116, 117] width 30 height 10
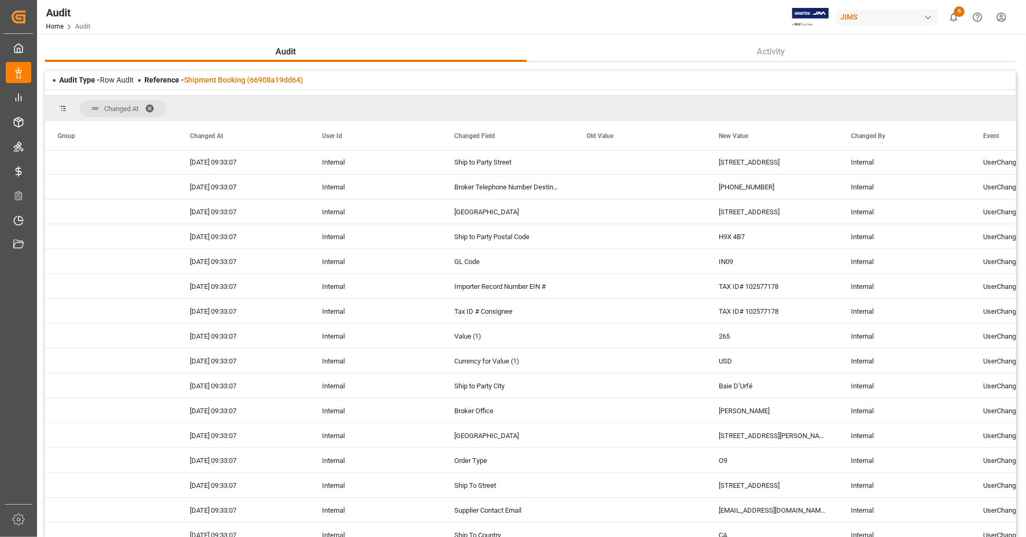
scroll to position [176, 0]
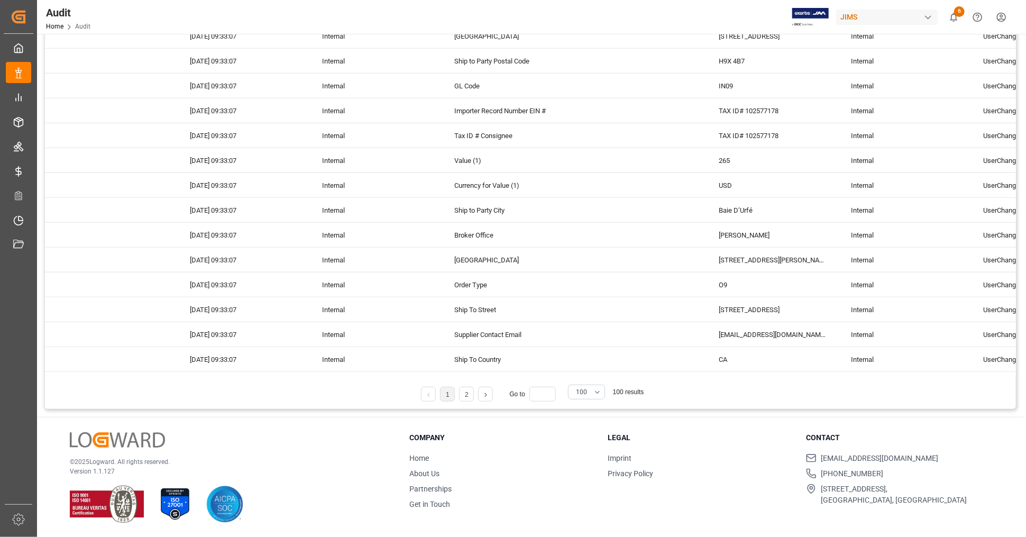
click at [483, 397] on link at bounding box center [486, 394] width 14 height 15
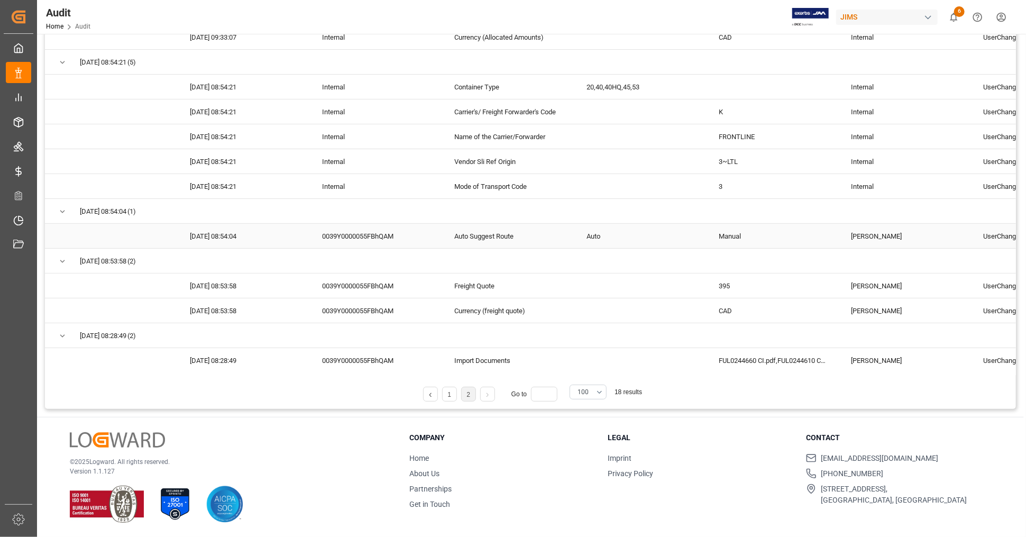
scroll to position [0, 0]
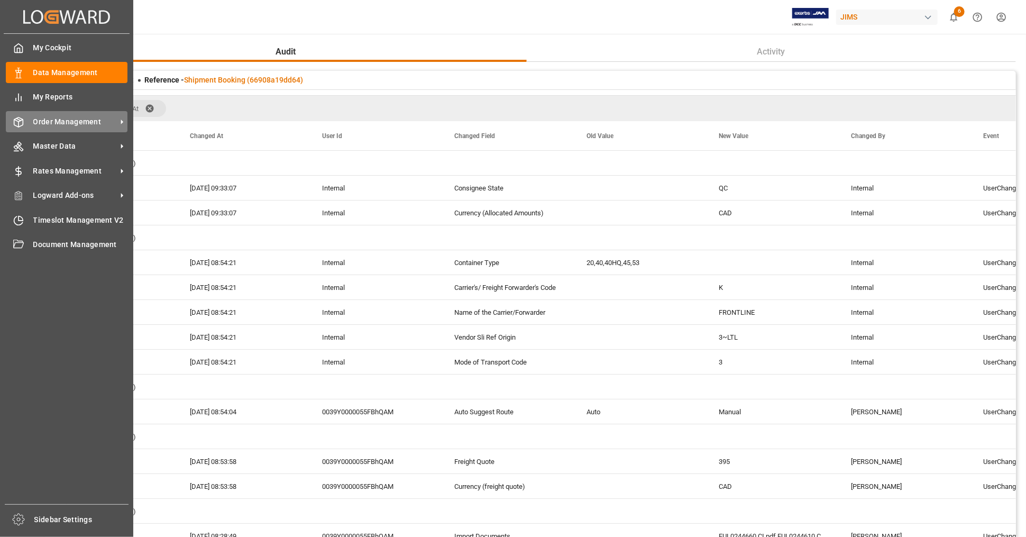
click at [79, 120] on span "Order Management" at bounding box center [75, 121] width 84 height 11
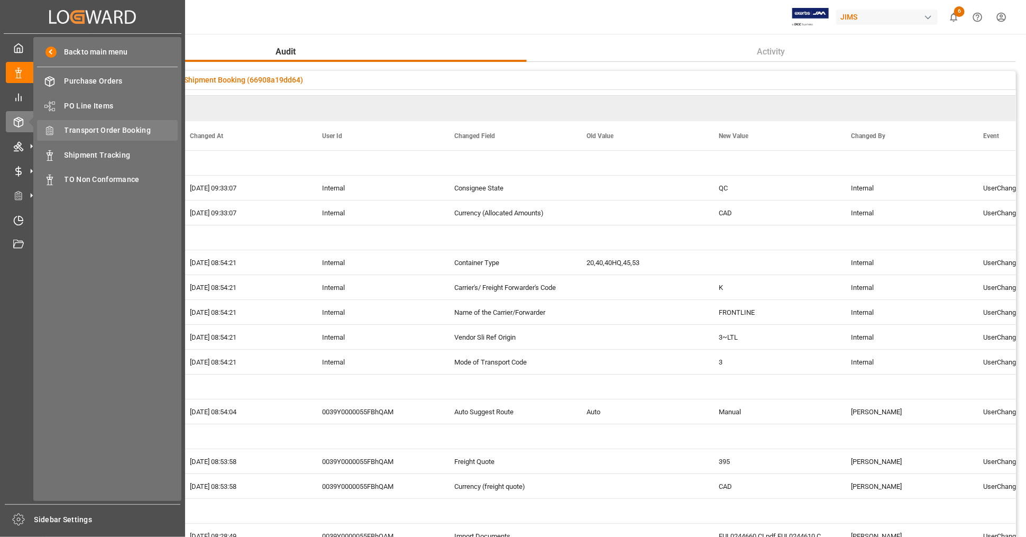
click at [123, 132] on span "Transport Order Booking" at bounding box center [122, 130] width 114 height 11
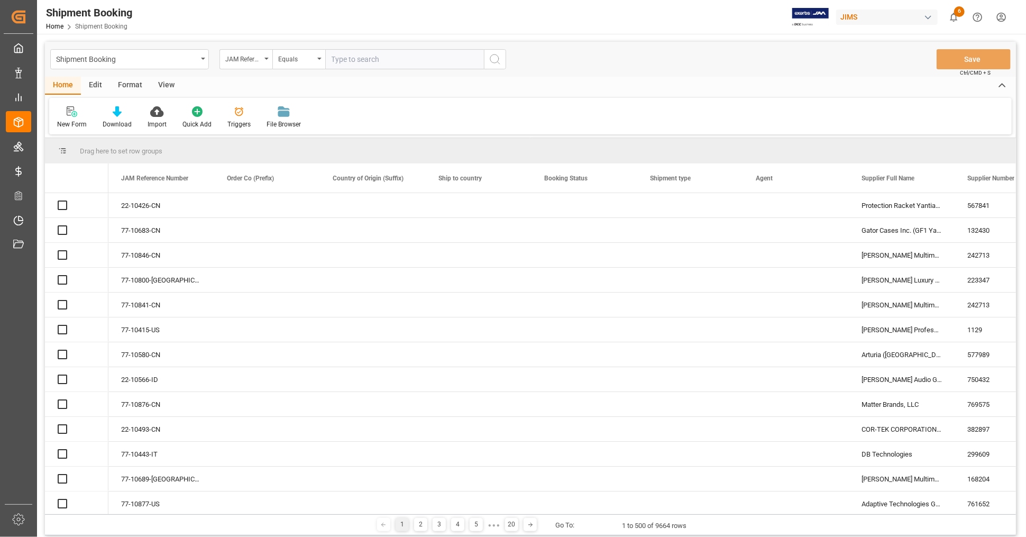
click at [366, 61] on input "text" at bounding box center [404, 59] width 159 height 20
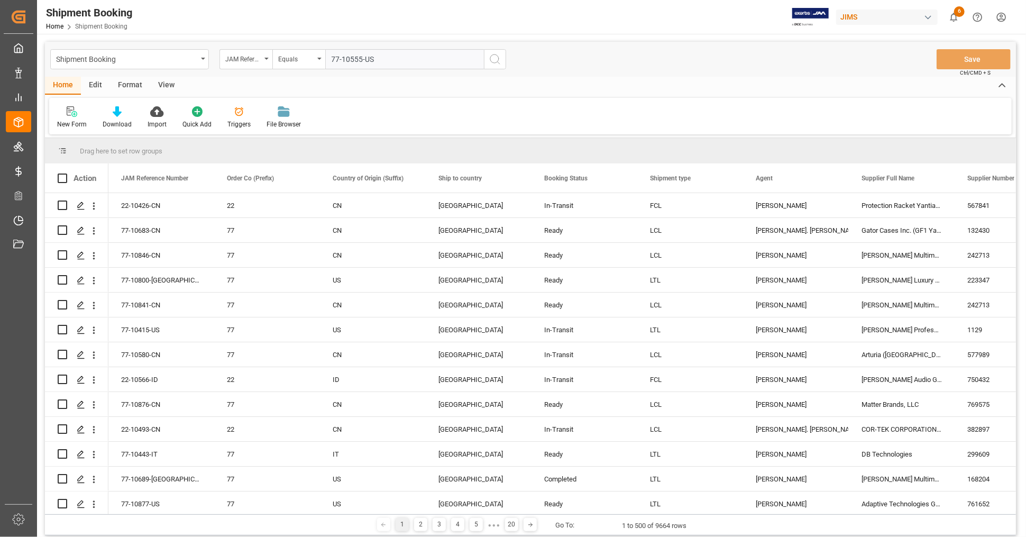
type input "77-10555-US"
click at [496, 63] on icon "search button" at bounding box center [495, 59] width 13 height 13
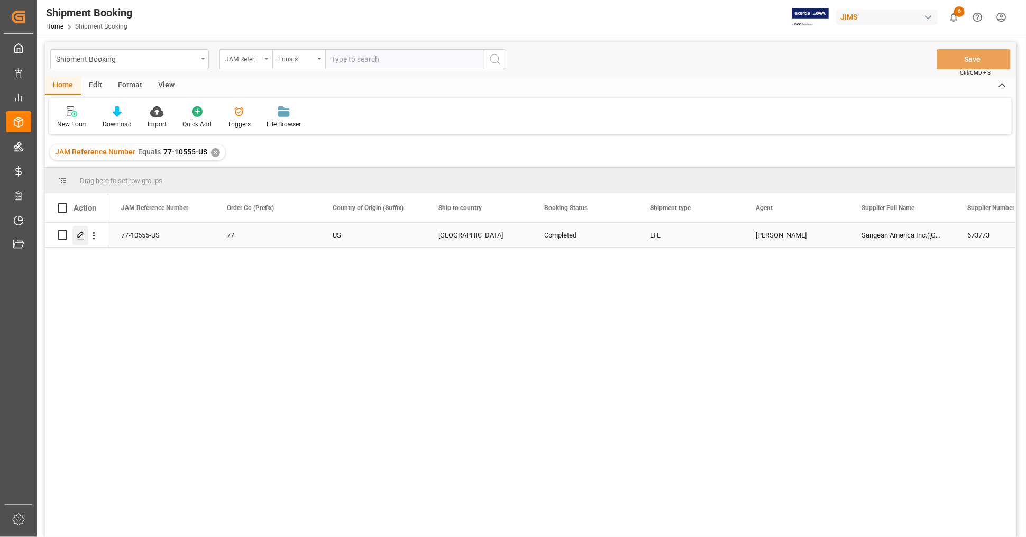
click at [83, 236] on icon "Press SPACE to select this row." at bounding box center [81, 235] width 8 height 8
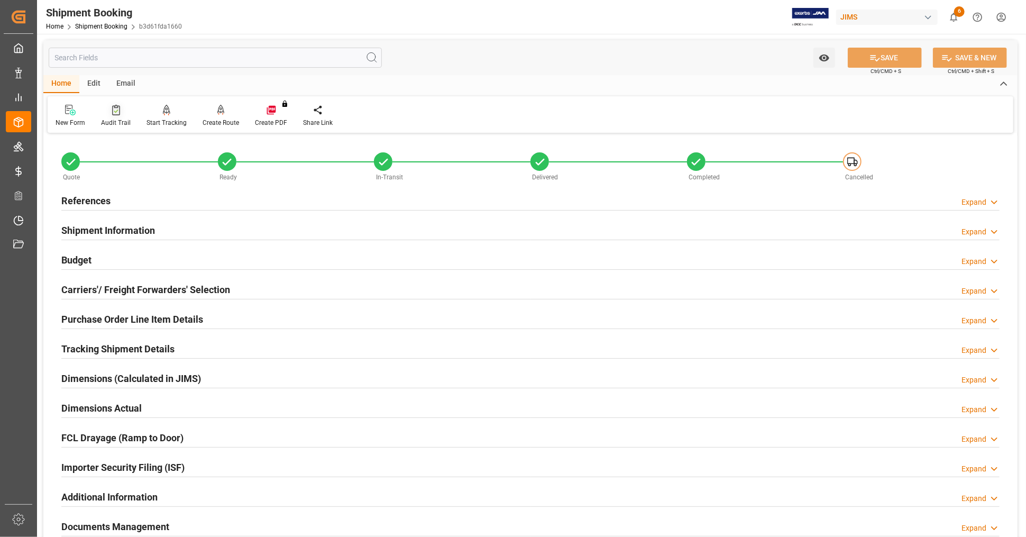
click at [112, 110] on icon at bounding box center [116, 110] width 8 height 11
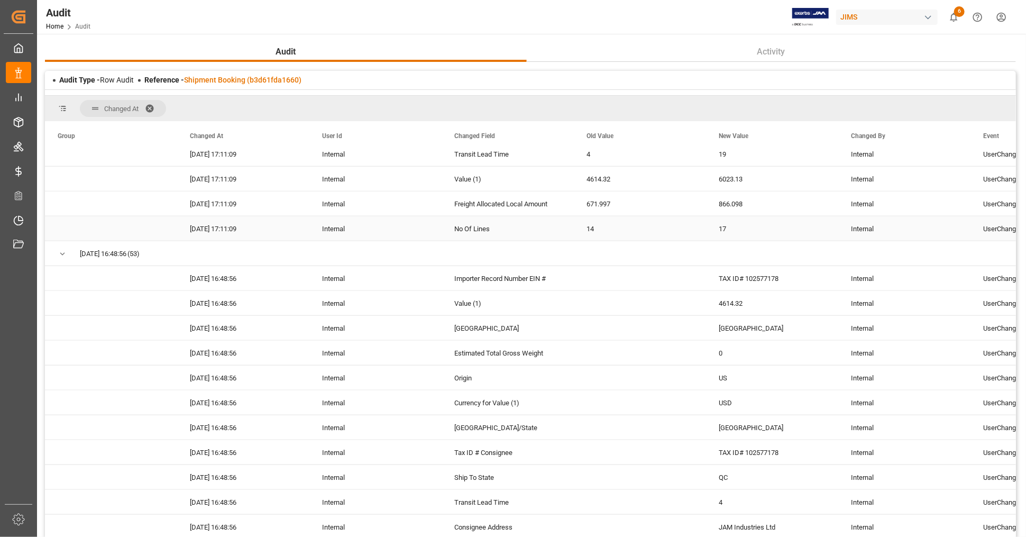
scroll to position [2028, 0]
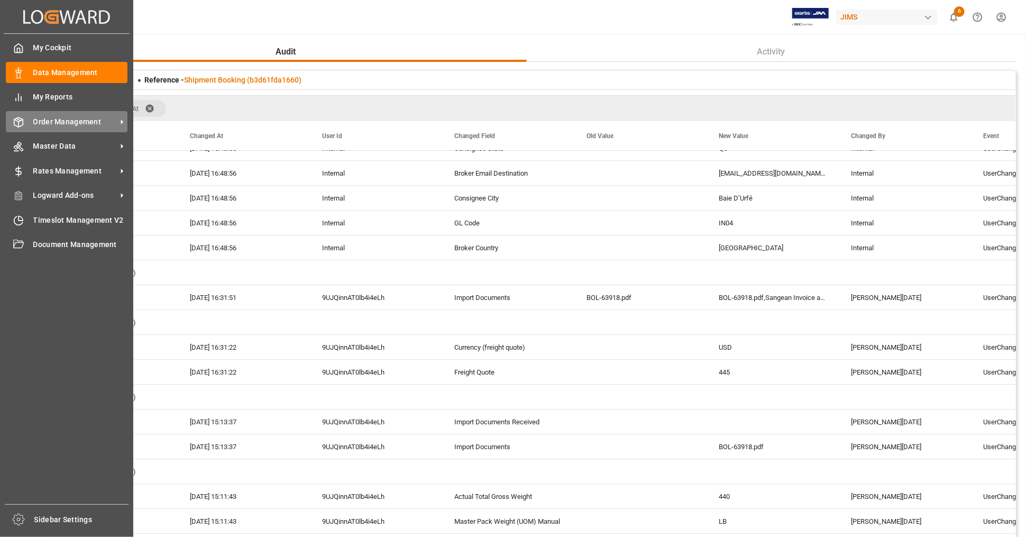
click at [49, 121] on span "Order Management" at bounding box center [75, 121] width 84 height 11
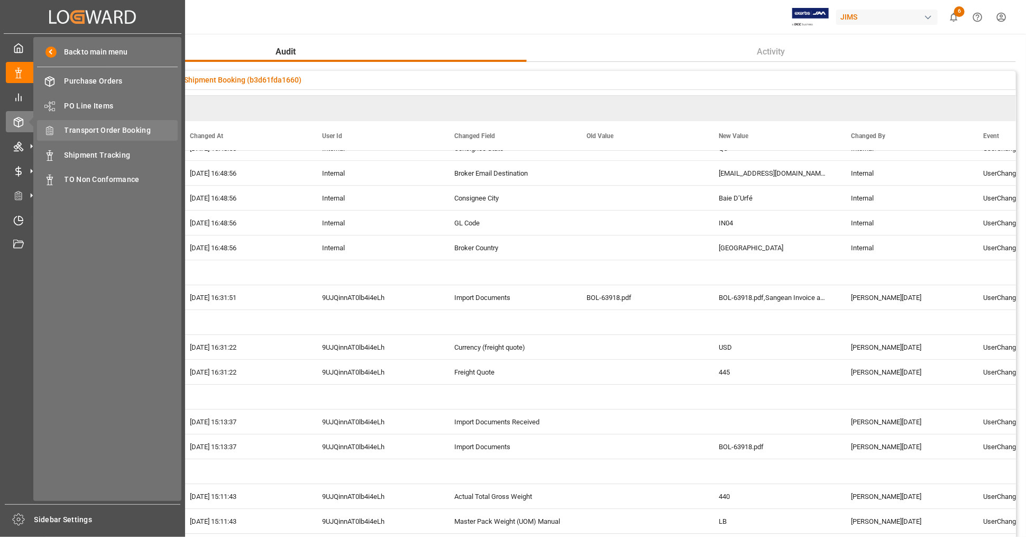
click at [125, 125] on span "Transport Order Booking" at bounding box center [122, 130] width 114 height 11
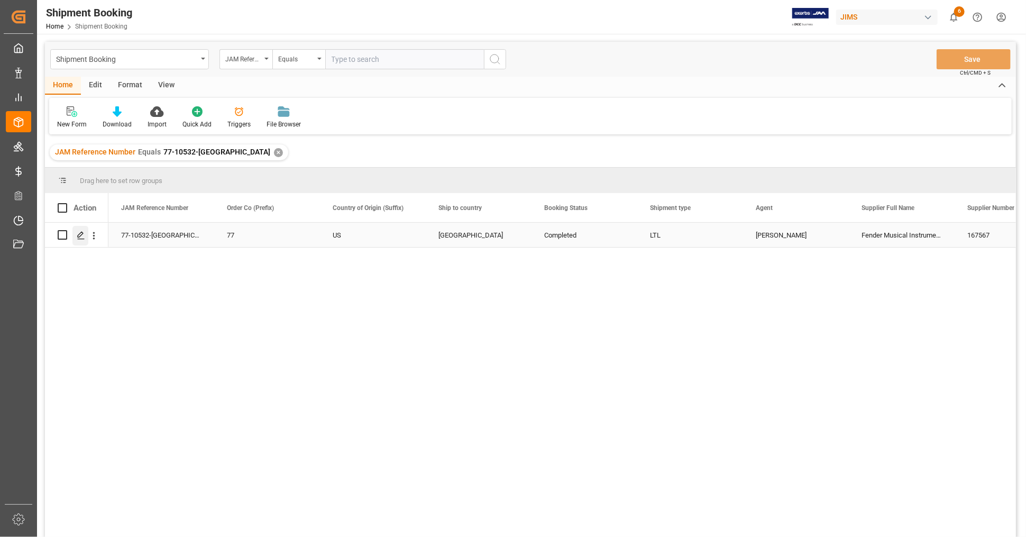
click at [79, 237] on icon "Press SPACE to select this row." at bounding box center [81, 235] width 8 height 8
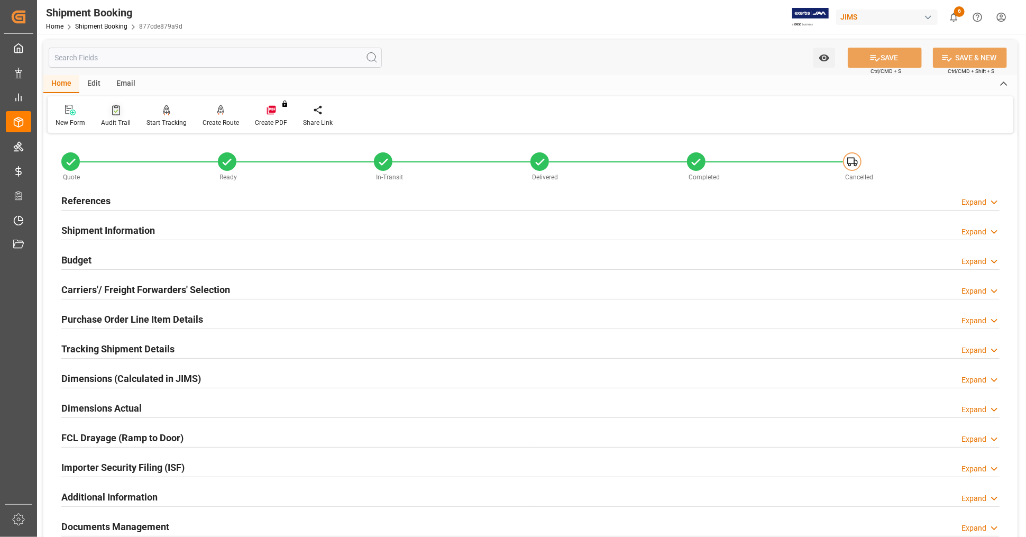
click at [115, 116] on div "Audit Trail" at bounding box center [115, 115] width 45 height 23
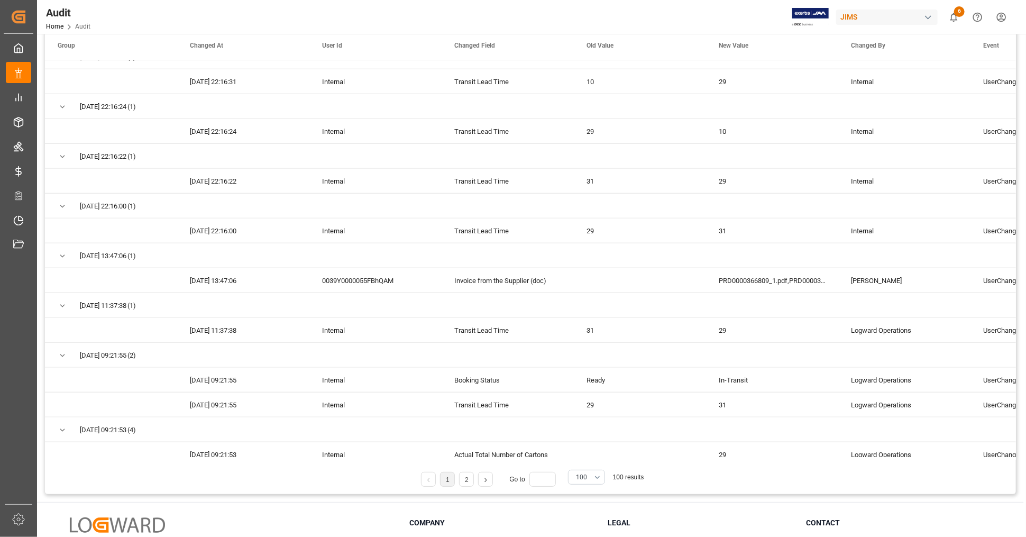
scroll to position [176, 0]
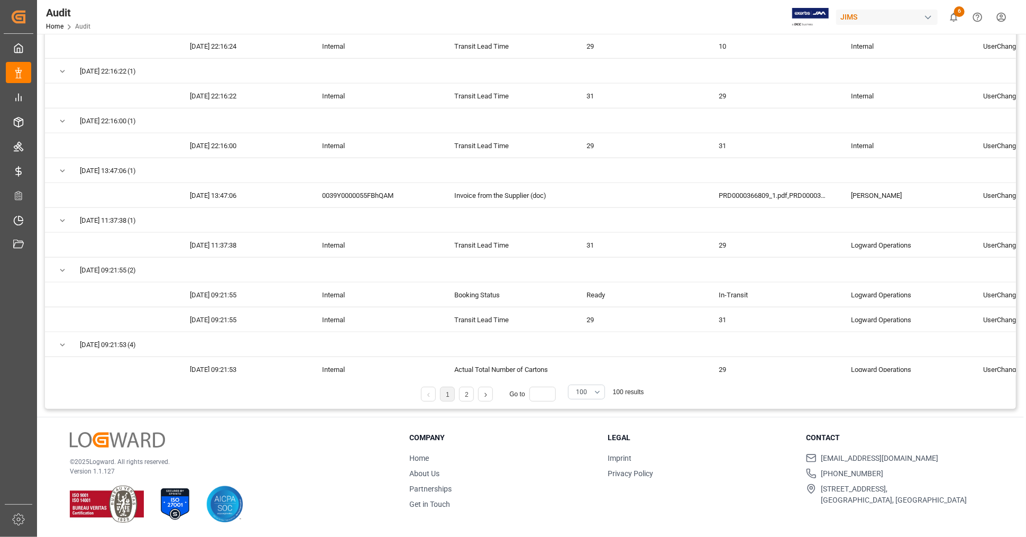
click at [485, 392] on link at bounding box center [486, 394] width 14 height 15
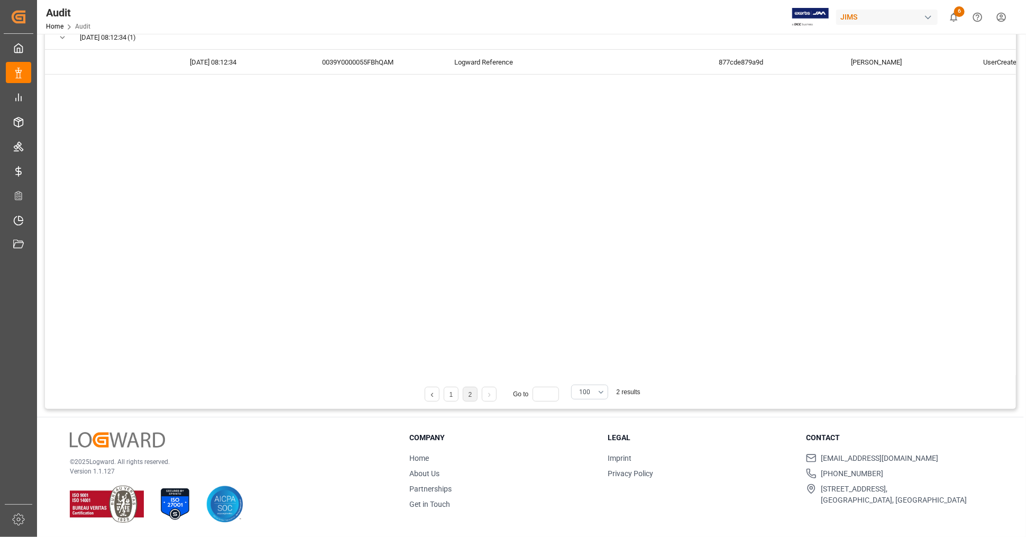
click at [435, 395] on link at bounding box center [432, 394] width 14 height 15
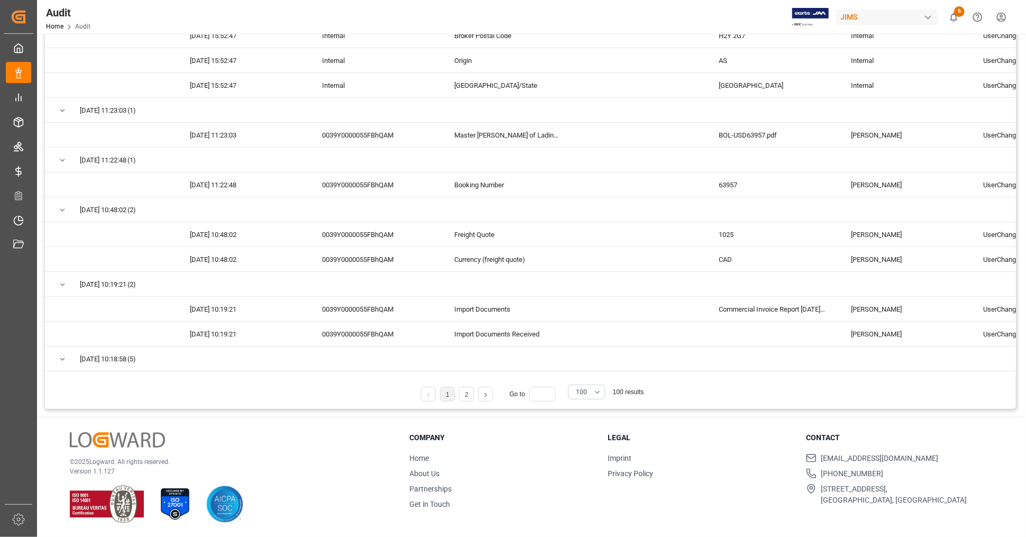
scroll to position [0, 0]
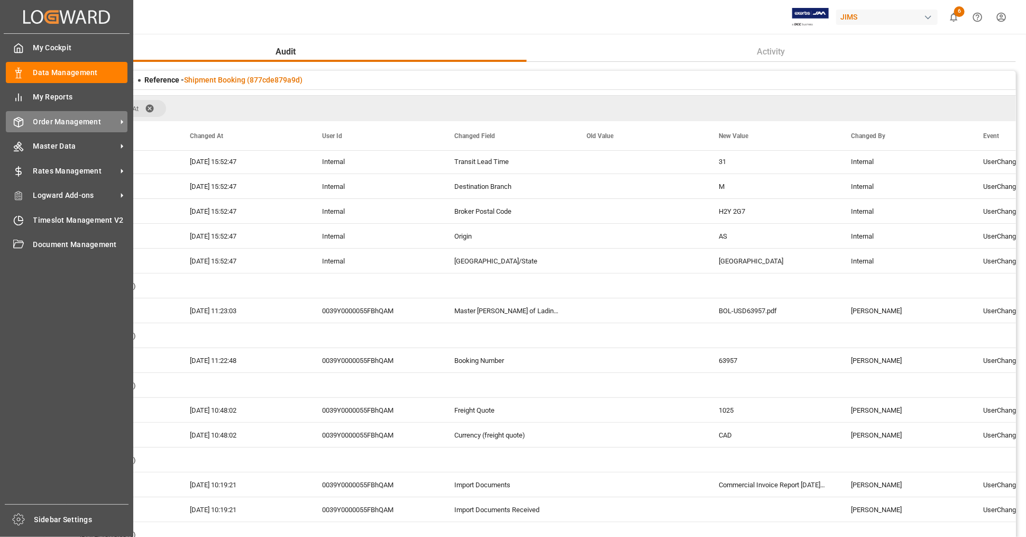
click at [70, 124] on span "Order Management" at bounding box center [75, 121] width 84 height 11
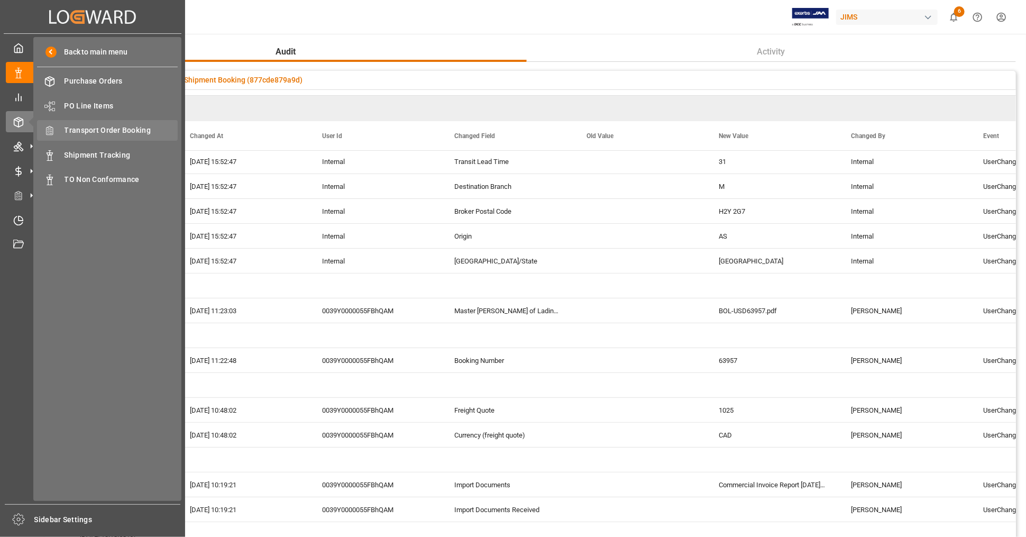
click at [127, 131] on span "Transport Order Booking" at bounding box center [122, 130] width 114 height 11
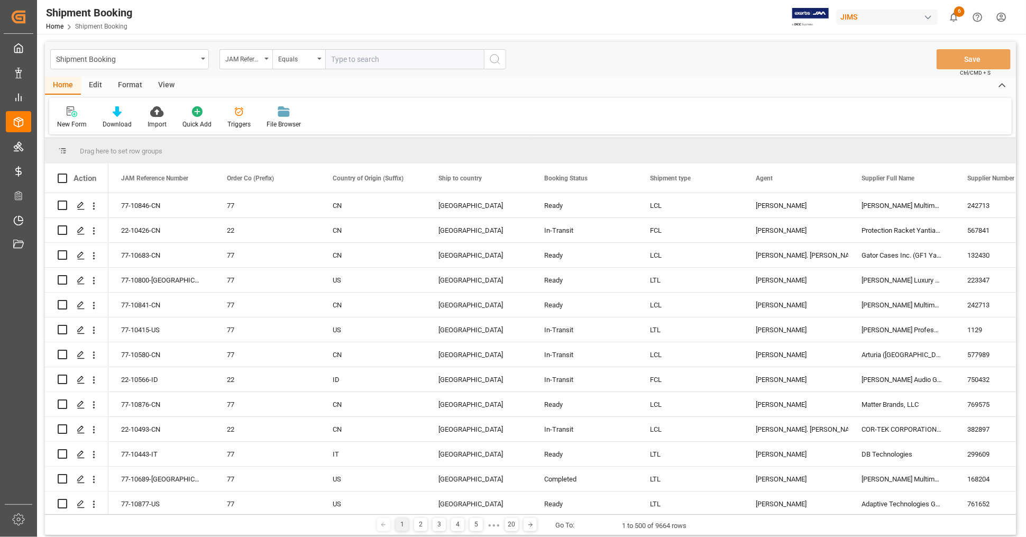
click at [389, 61] on input "text" at bounding box center [404, 59] width 159 height 20
type input "77-10542-US"
click at [489, 60] on icon "search button" at bounding box center [495, 59] width 13 height 13
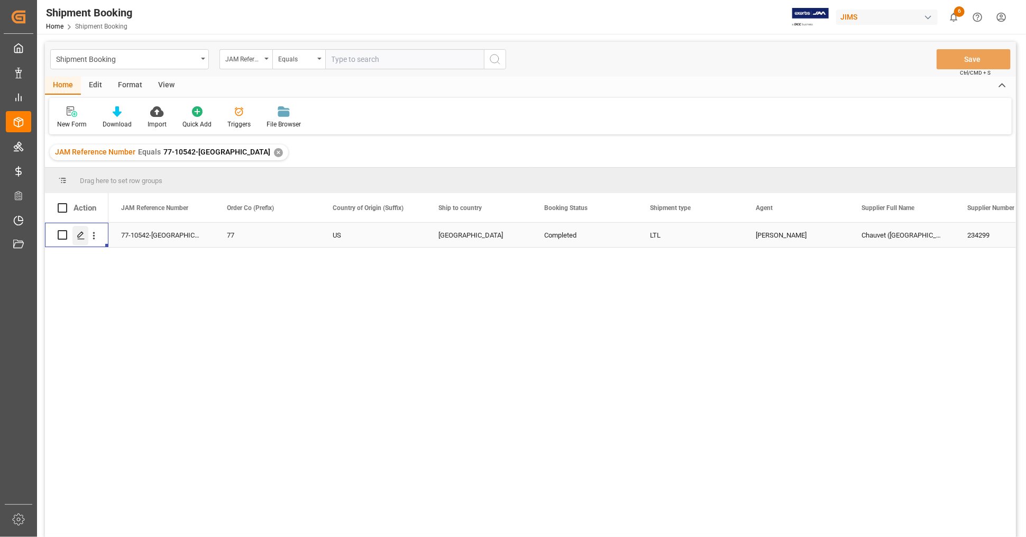
click at [81, 235] on icon "Press SPACE to select this row." at bounding box center [81, 235] width 8 height 8
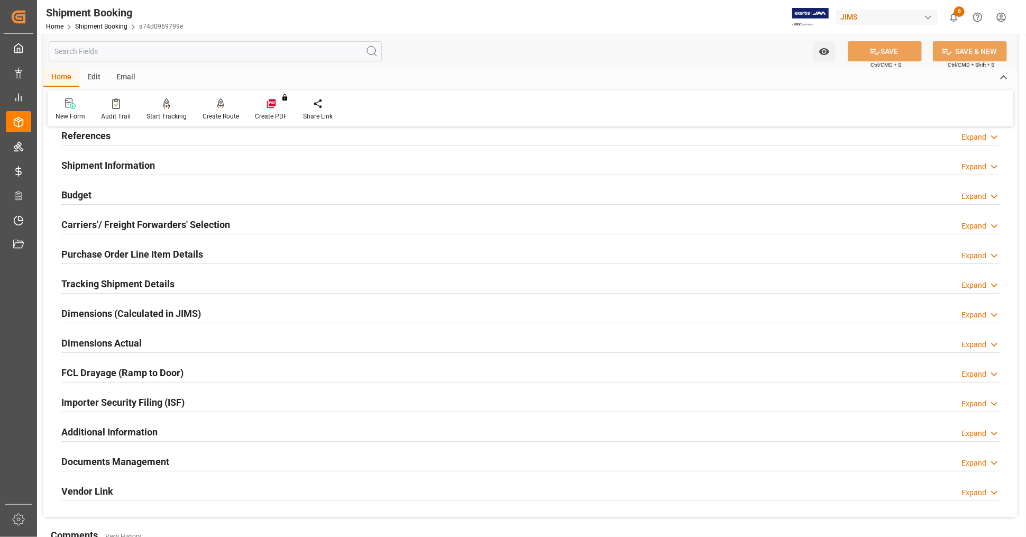
scroll to position [256, 0]
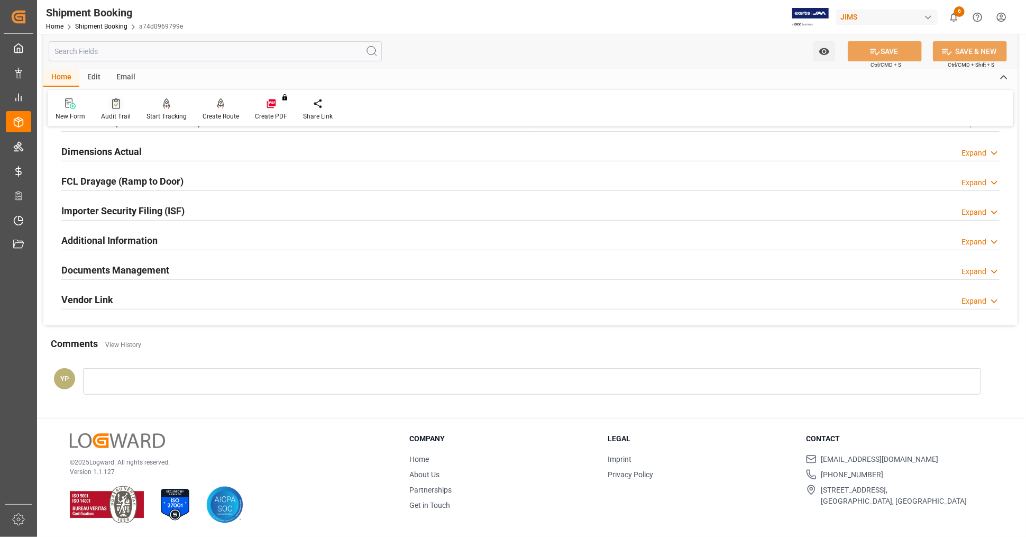
click at [112, 105] on icon at bounding box center [116, 103] width 8 height 11
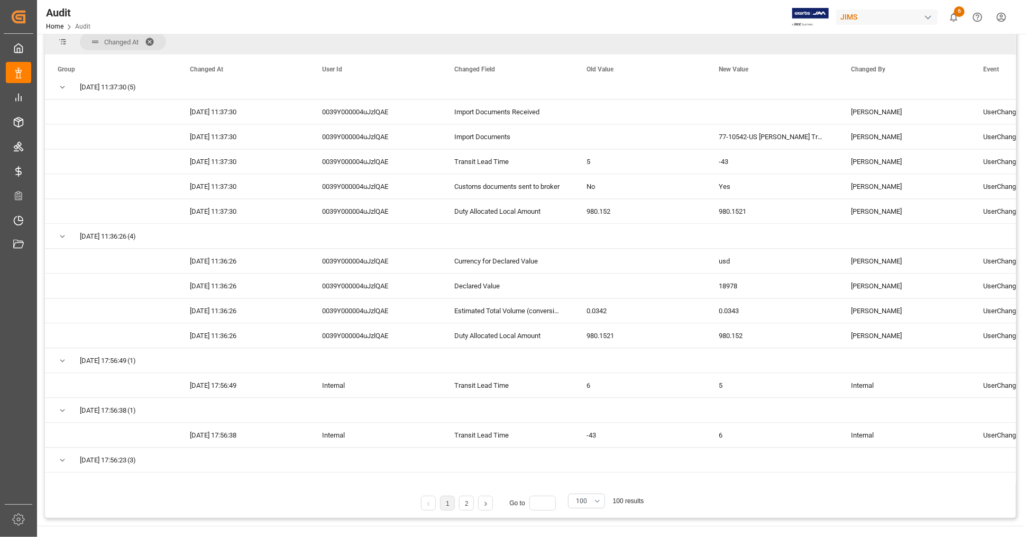
scroll to position [176, 0]
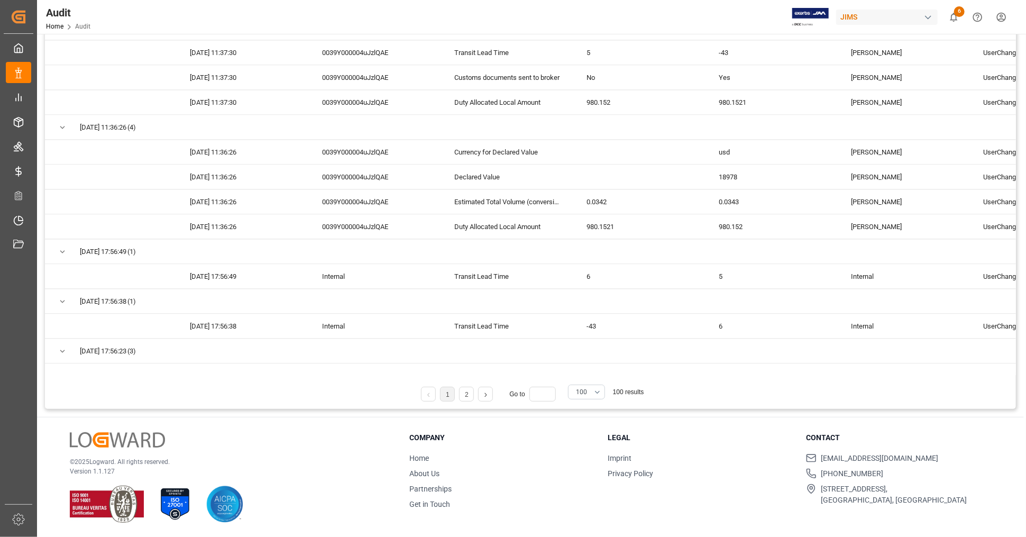
click at [483, 396] on link at bounding box center [486, 394] width 14 height 15
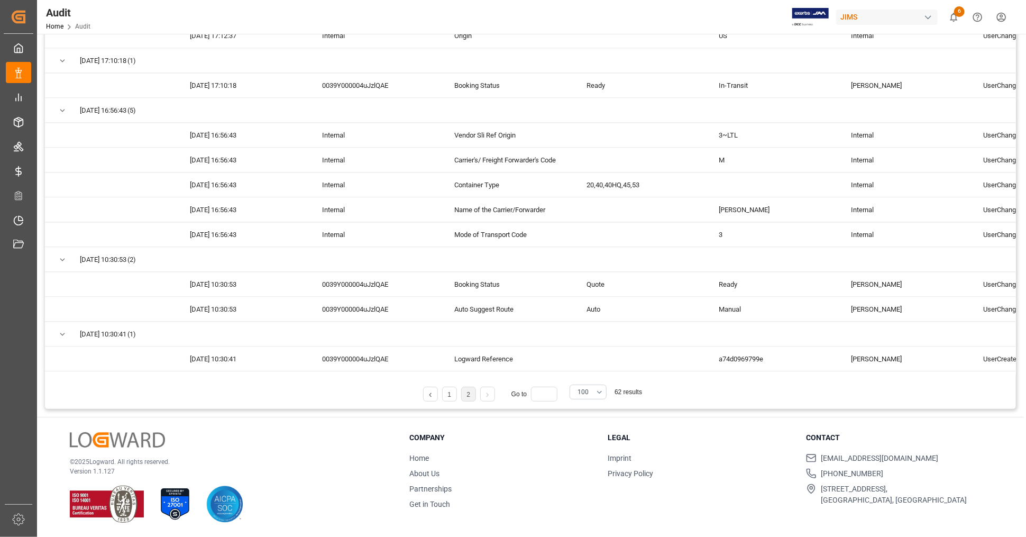
click at [433, 397] on link at bounding box center [431, 394] width 14 height 15
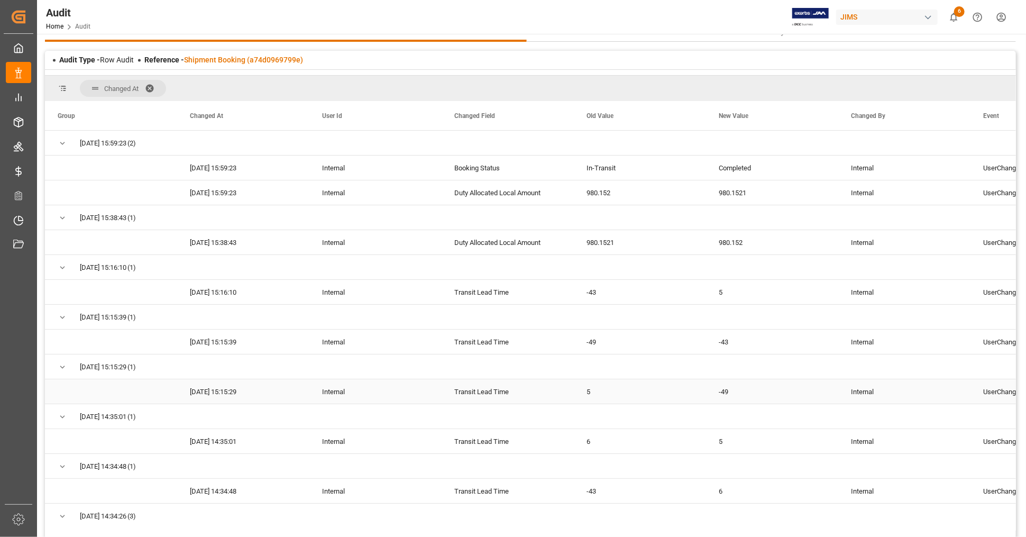
scroll to position [0, 0]
